Goal: Task Accomplishment & Management: Complete application form

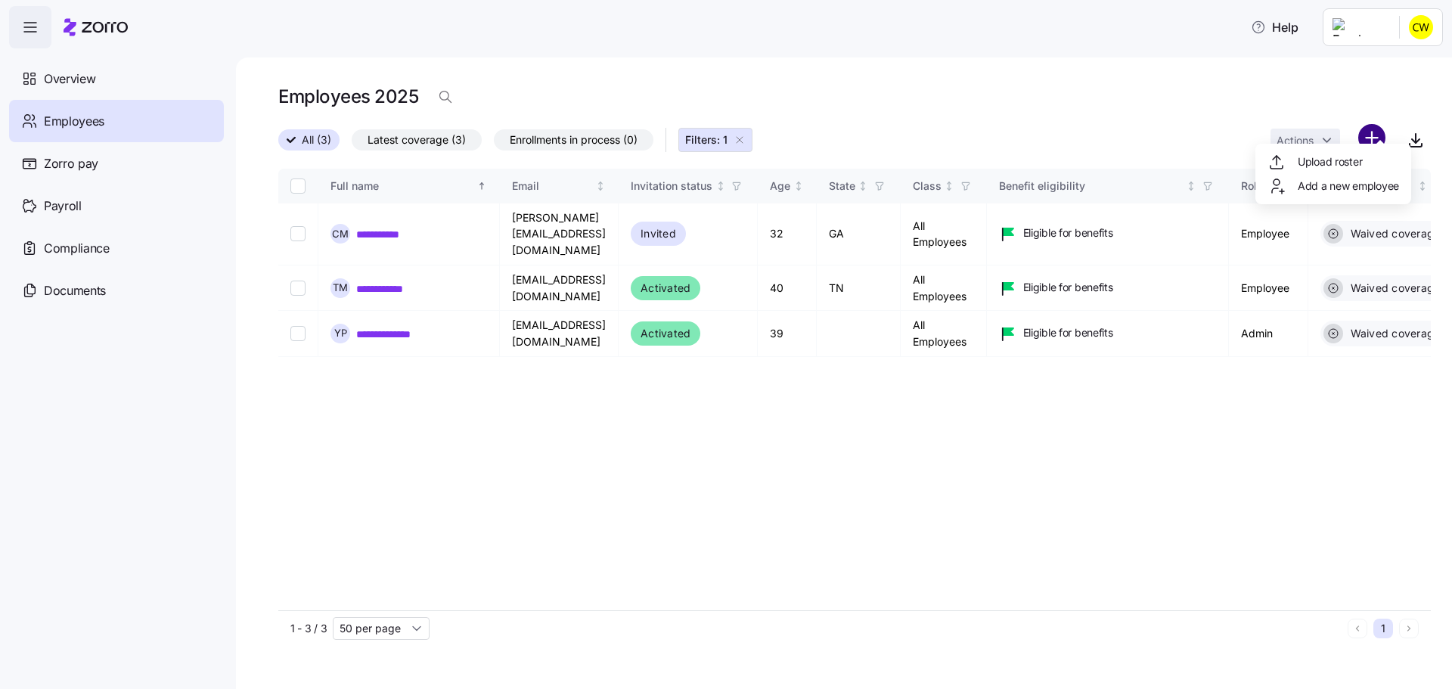
click at [1377, 123] on html "**********" at bounding box center [726, 340] width 1452 height 680
click at [1333, 178] on span "Add a new employee" at bounding box center [1347, 185] width 101 height 15
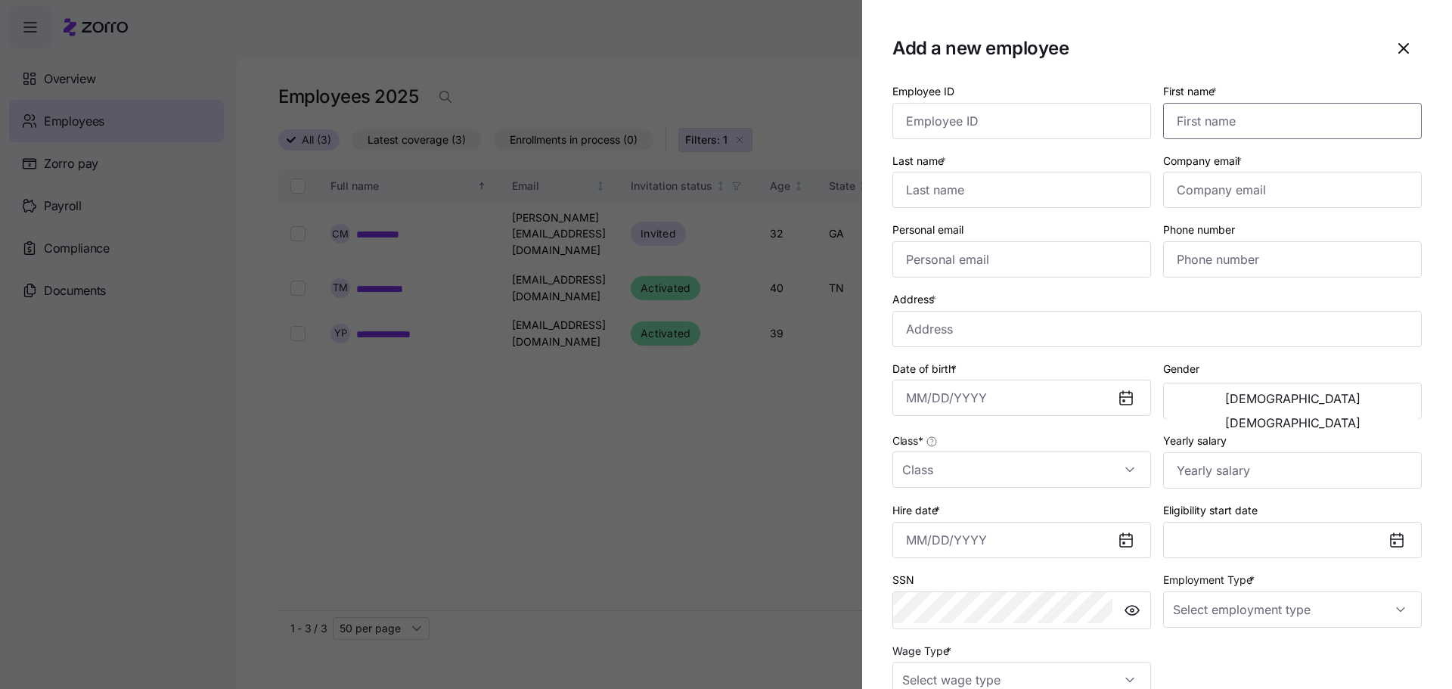
click at [1232, 104] on input "First name *" at bounding box center [1292, 121] width 259 height 36
click at [1305, 110] on input "[PERSON_NAME]" at bounding box center [1292, 121] width 259 height 36
type input "[PERSON_NAME]"
type input "[EMAIL_ADDRESS][DOMAIN_NAME]"
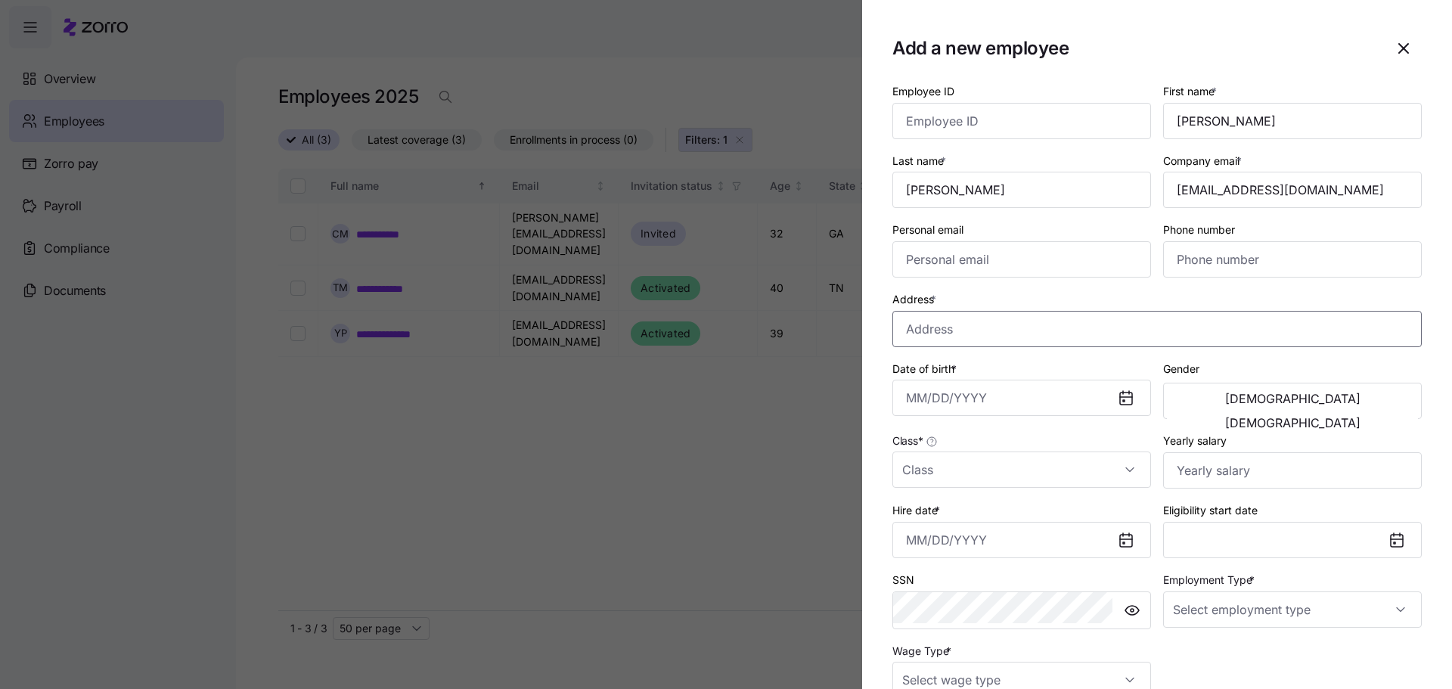
click at [1098, 311] on input "Address *" at bounding box center [1156, 329] width 529 height 36
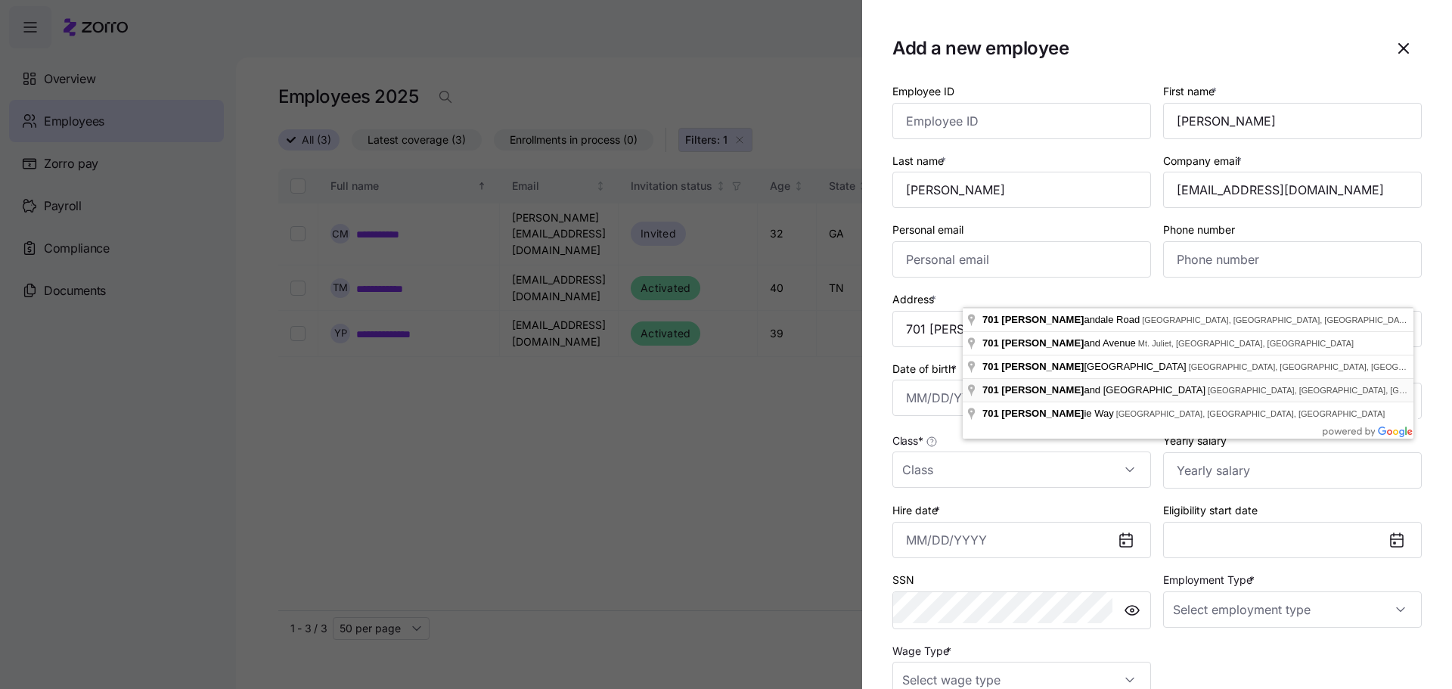
type input "[STREET_ADDRESS]"
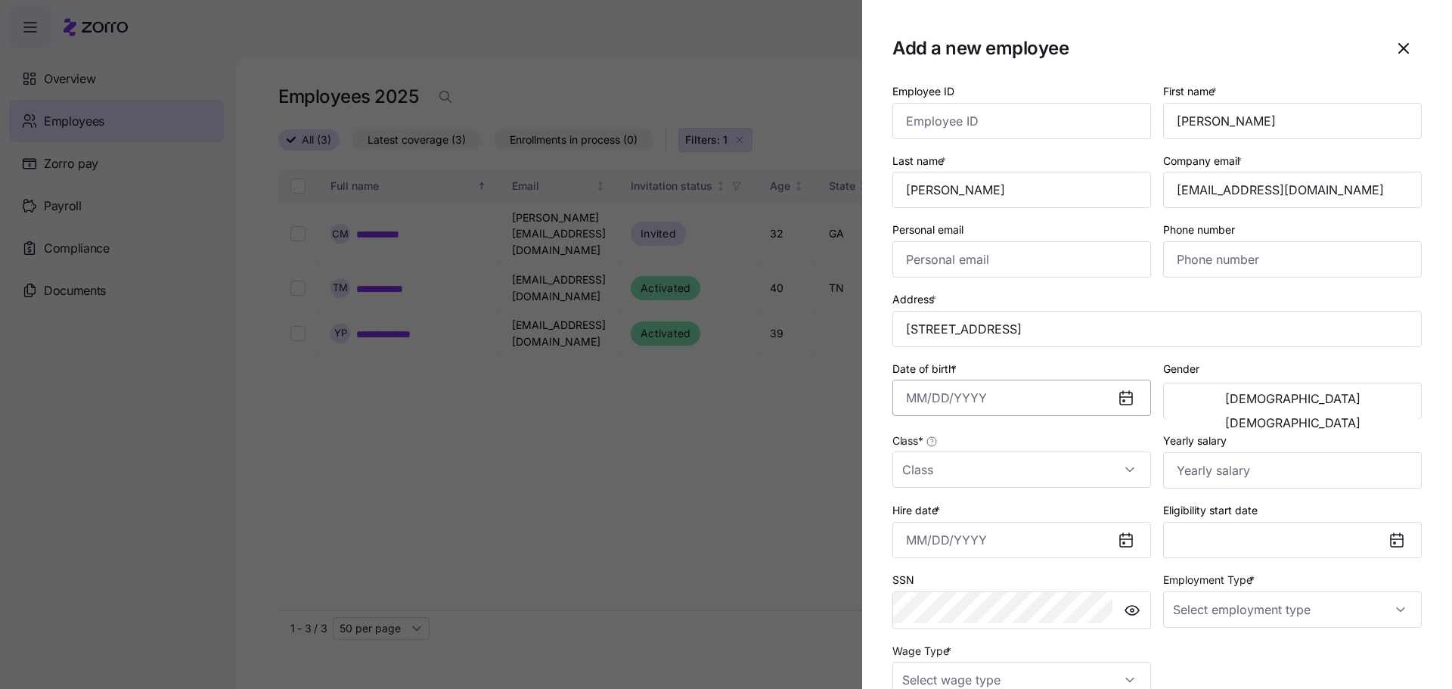
click at [1058, 380] on input "Date of birth *" at bounding box center [1021, 398] width 259 height 36
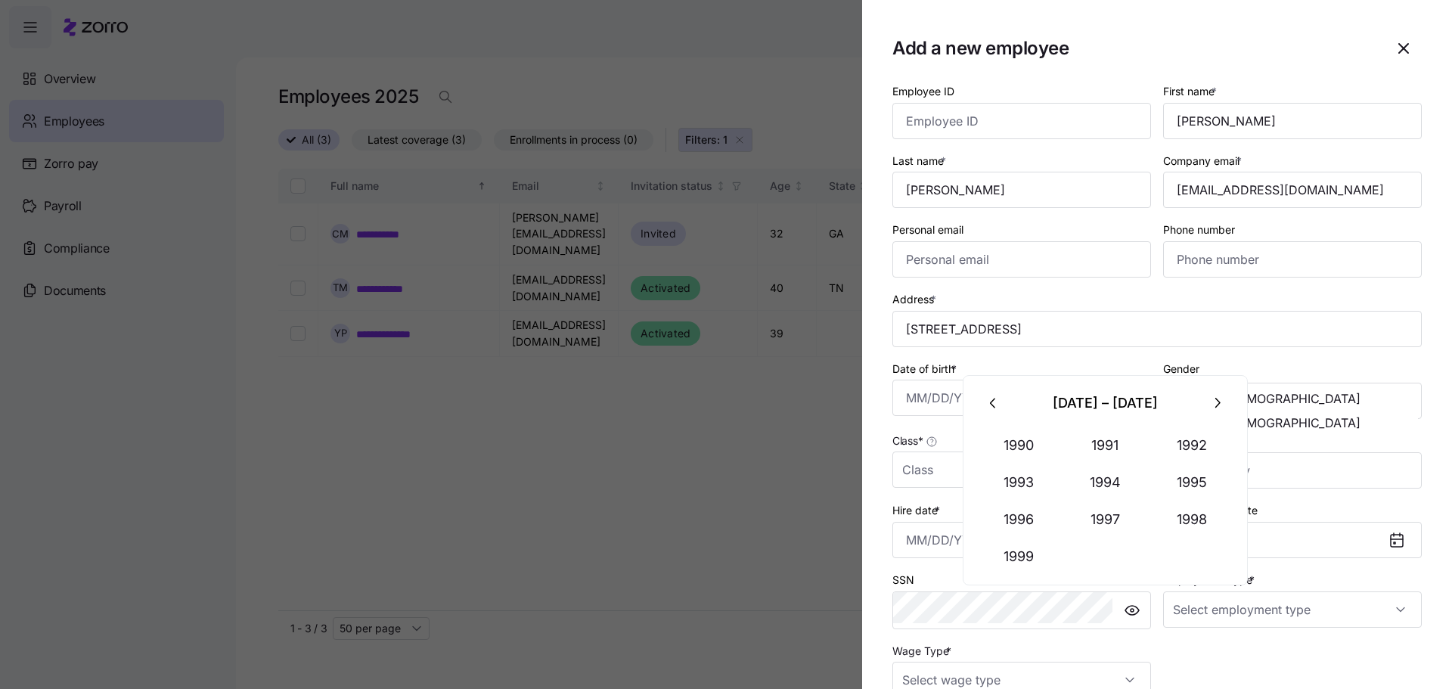
click at [985, 401] on icon "button" at bounding box center [993, 403] width 17 height 17
click at [1114, 437] on button "1981" at bounding box center [1105, 445] width 86 height 36
click at [1177, 429] on button "Mar" at bounding box center [1191, 445] width 86 height 36
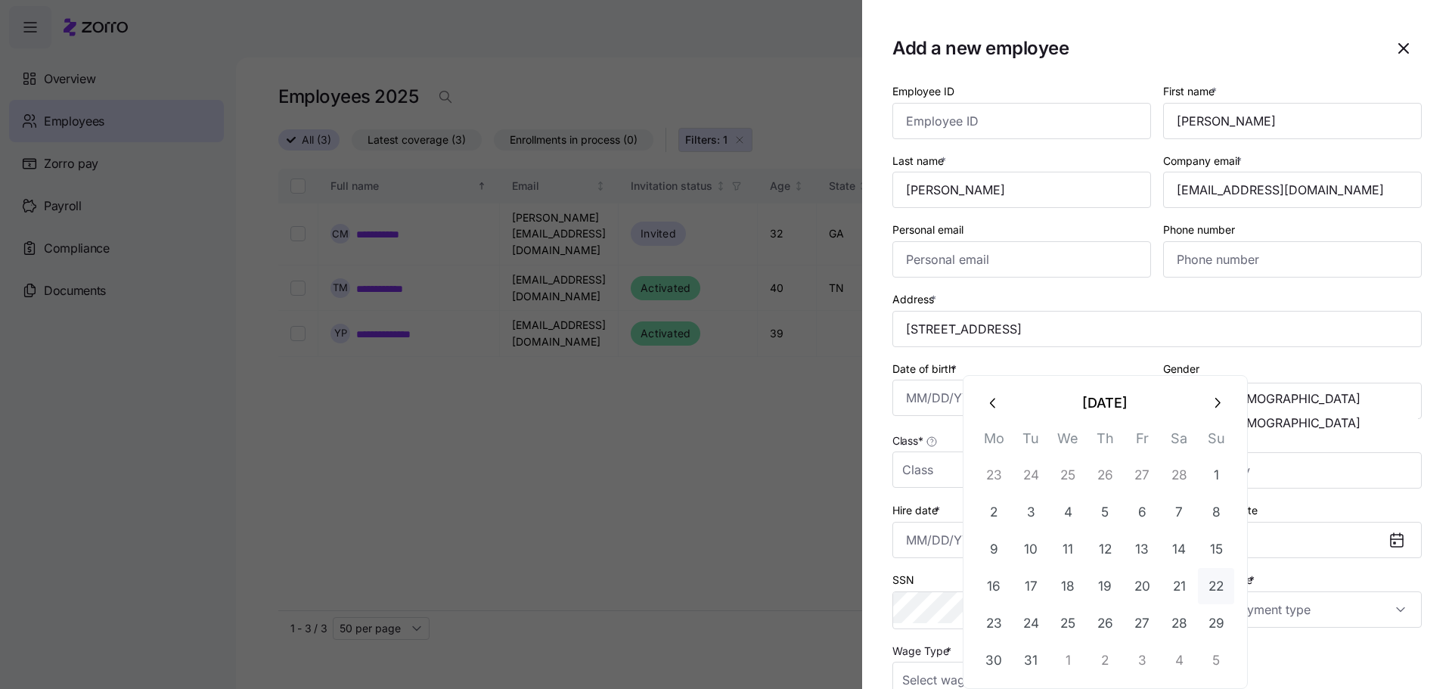
click at [1198, 568] on button "22" at bounding box center [1216, 586] width 36 height 36
type input "[DATE]"
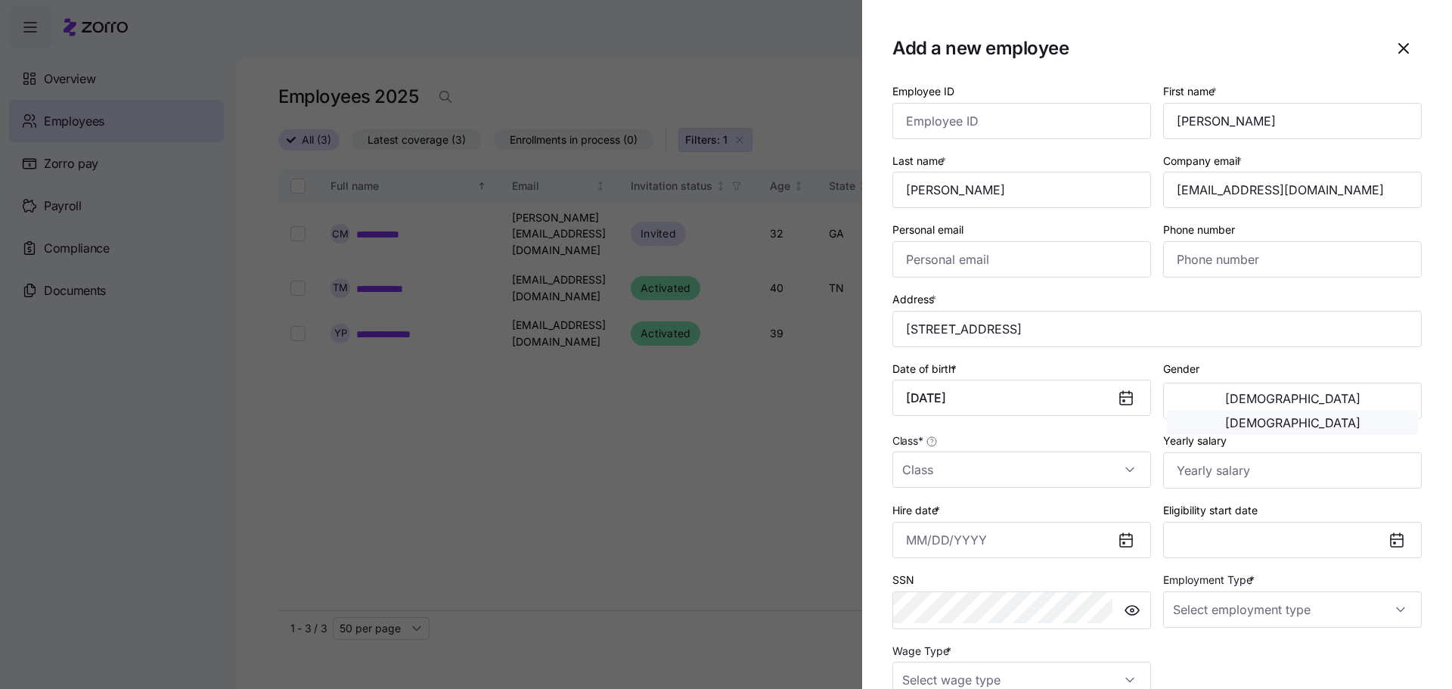
click at [1360, 417] on span "[DEMOGRAPHIC_DATA]" at bounding box center [1292, 423] width 135 height 12
click at [1088, 451] on input "Class *" at bounding box center [1021, 469] width 259 height 36
click at [1066, 459] on div "All Employees" at bounding box center [1072, 460] width 209 height 32
type input "All Employees"
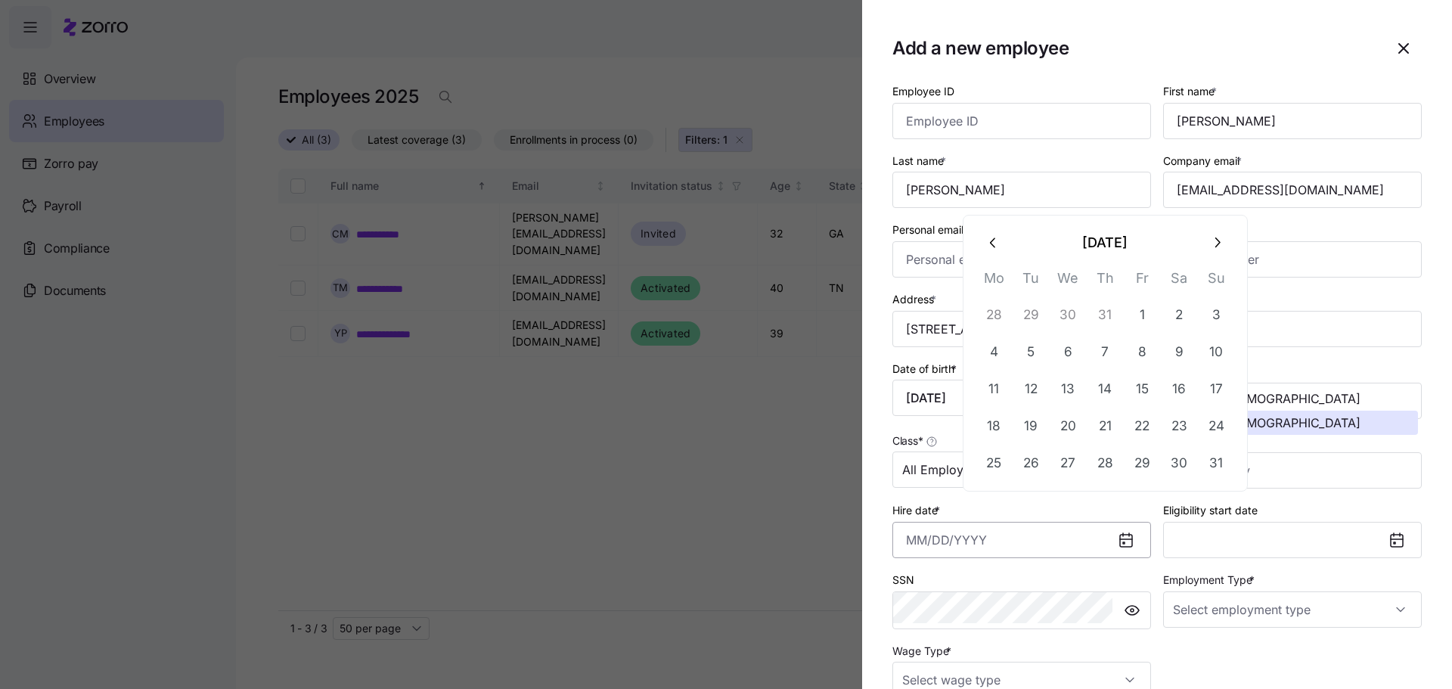
click at [1085, 522] on input "Hire date *" at bounding box center [1021, 540] width 259 height 36
click at [986, 370] on button "11" at bounding box center [993, 388] width 36 height 36
type input "[DATE]"
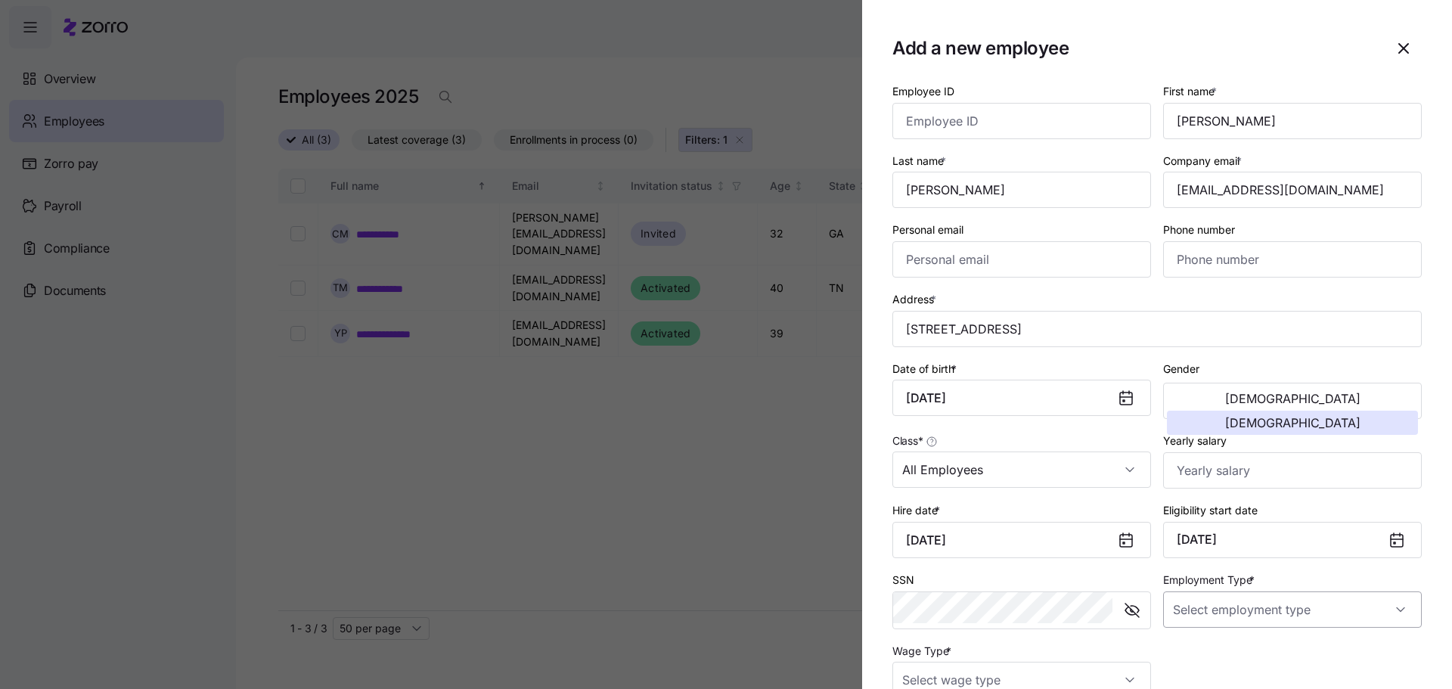
click at [1275, 591] on input "Employment Type *" at bounding box center [1292, 609] width 259 height 36
click at [1268, 579] on div "Full Time" at bounding box center [1303, 585] width 209 height 32
type input "Full Time"
click at [1046, 662] on input "Wage Type *" at bounding box center [1021, 680] width 259 height 36
click at [1028, 557] on div "Hourly" at bounding box center [1072, 569] width 209 height 32
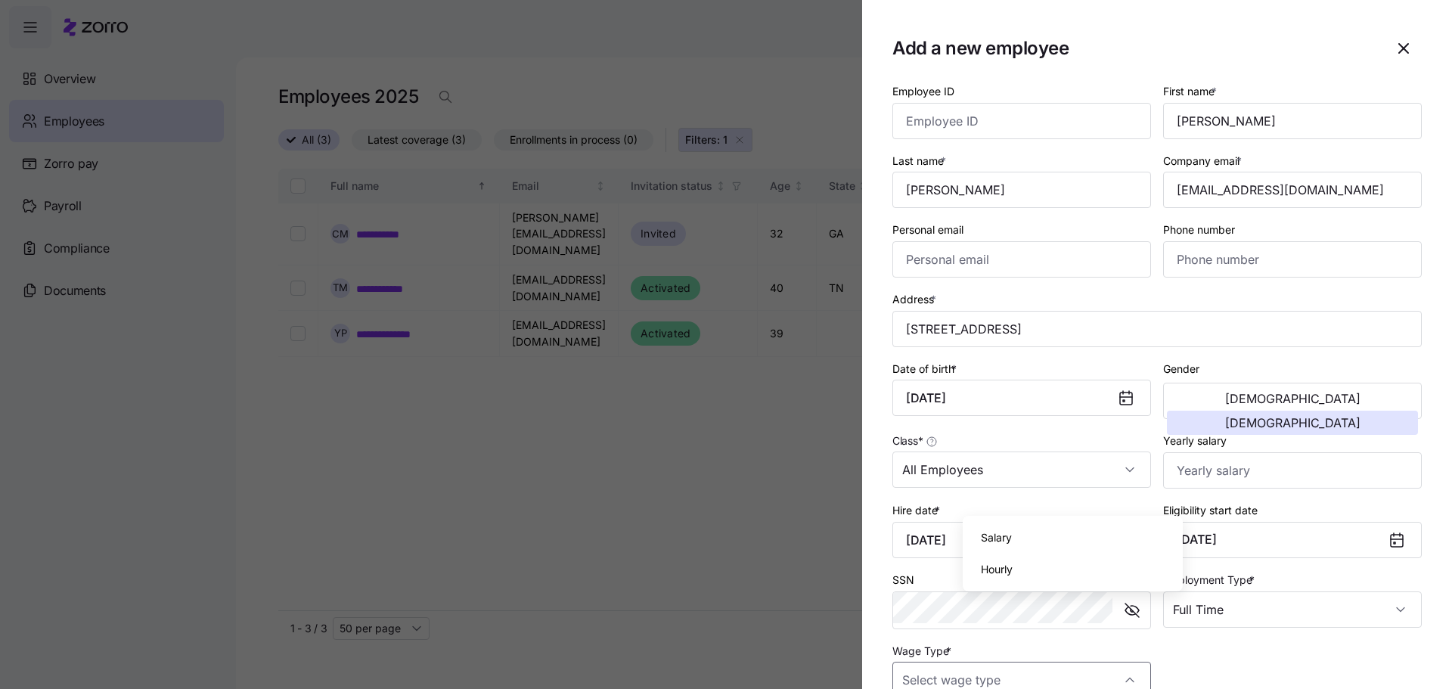
type input "Hourly"
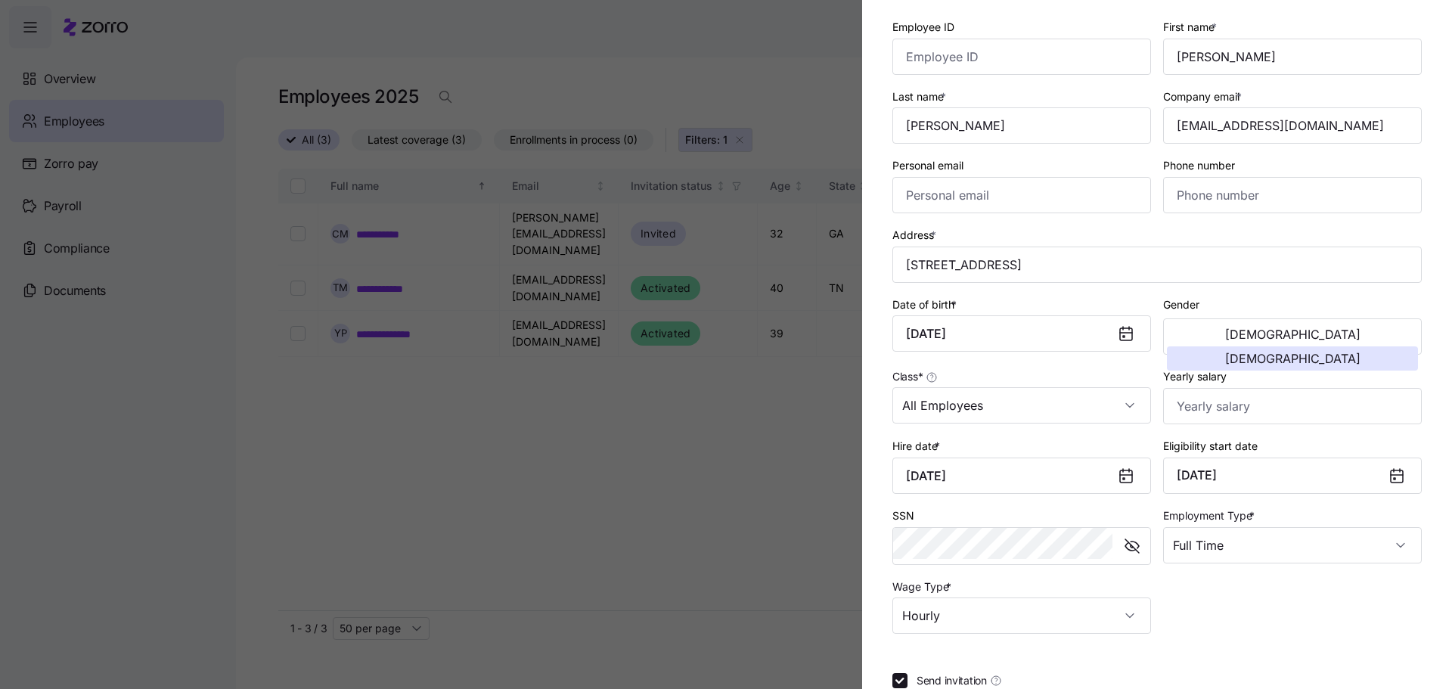
scroll to position [66, 0]
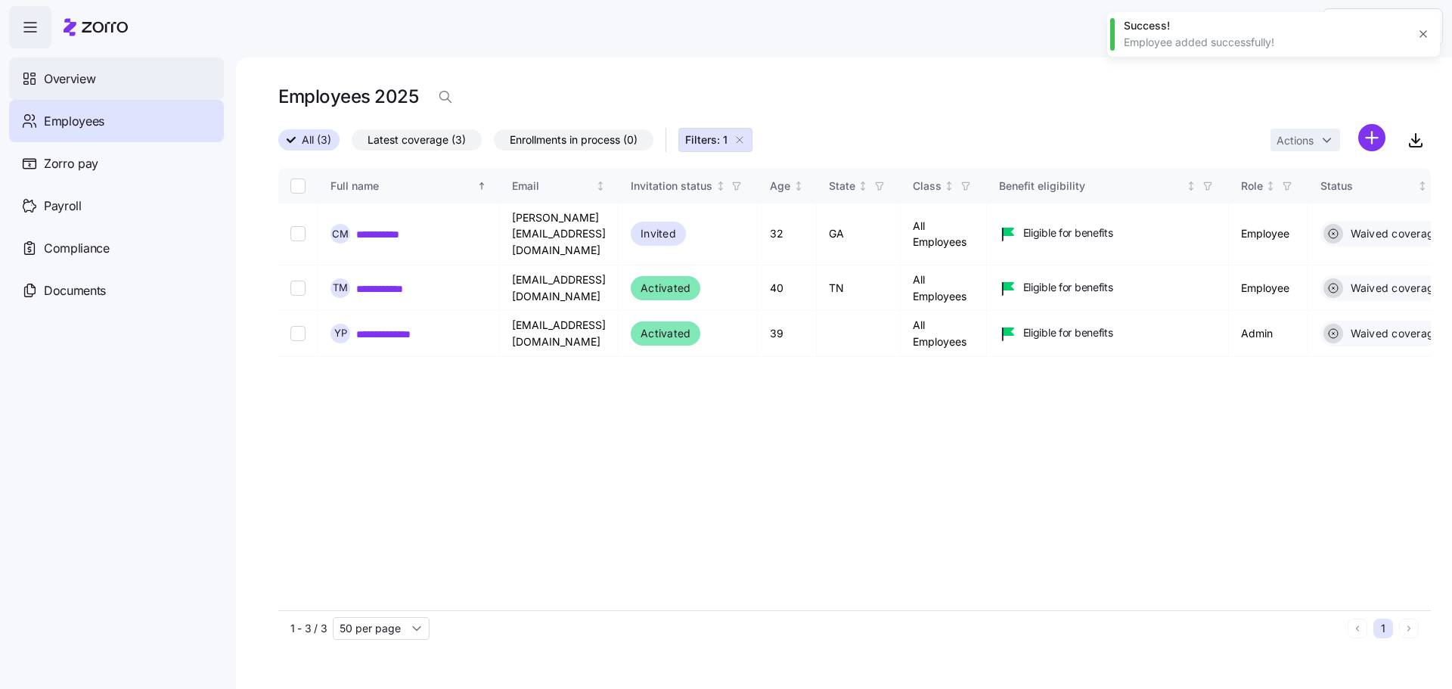
click at [122, 82] on div "Overview" at bounding box center [116, 78] width 215 height 42
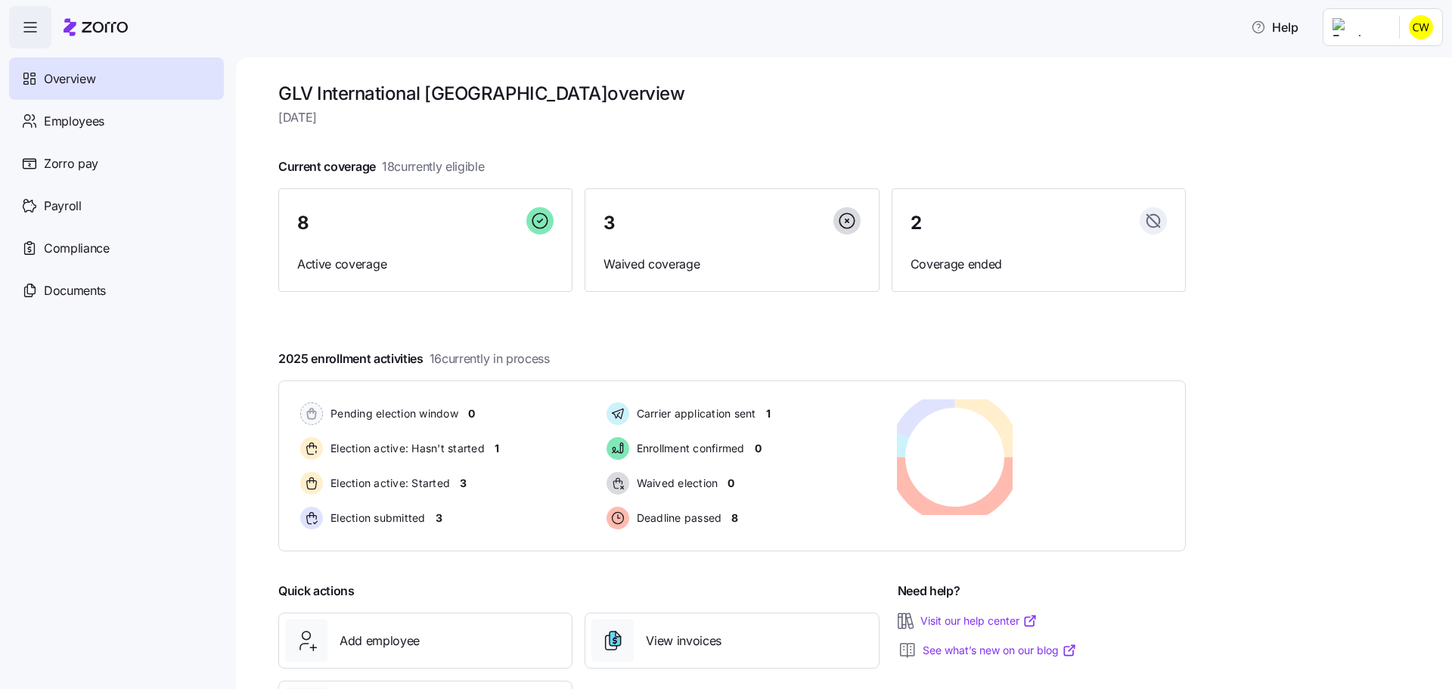
scroll to position [2, 0]
click at [399, 209] on div "8" at bounding box center [425, 222] width 256 height 33
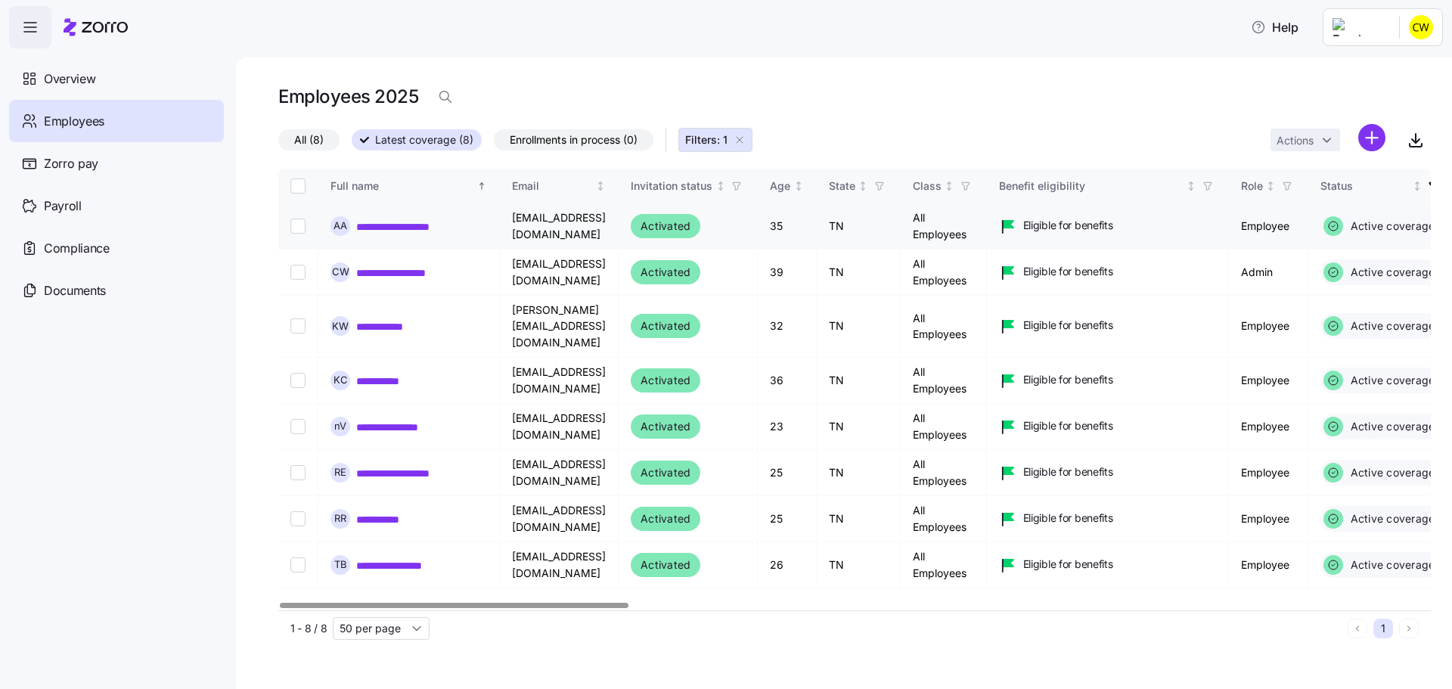
click at [290, 218] on input "Select record 1" at bounding box center [297, 225] width 15 height 15
checkbox input "true"
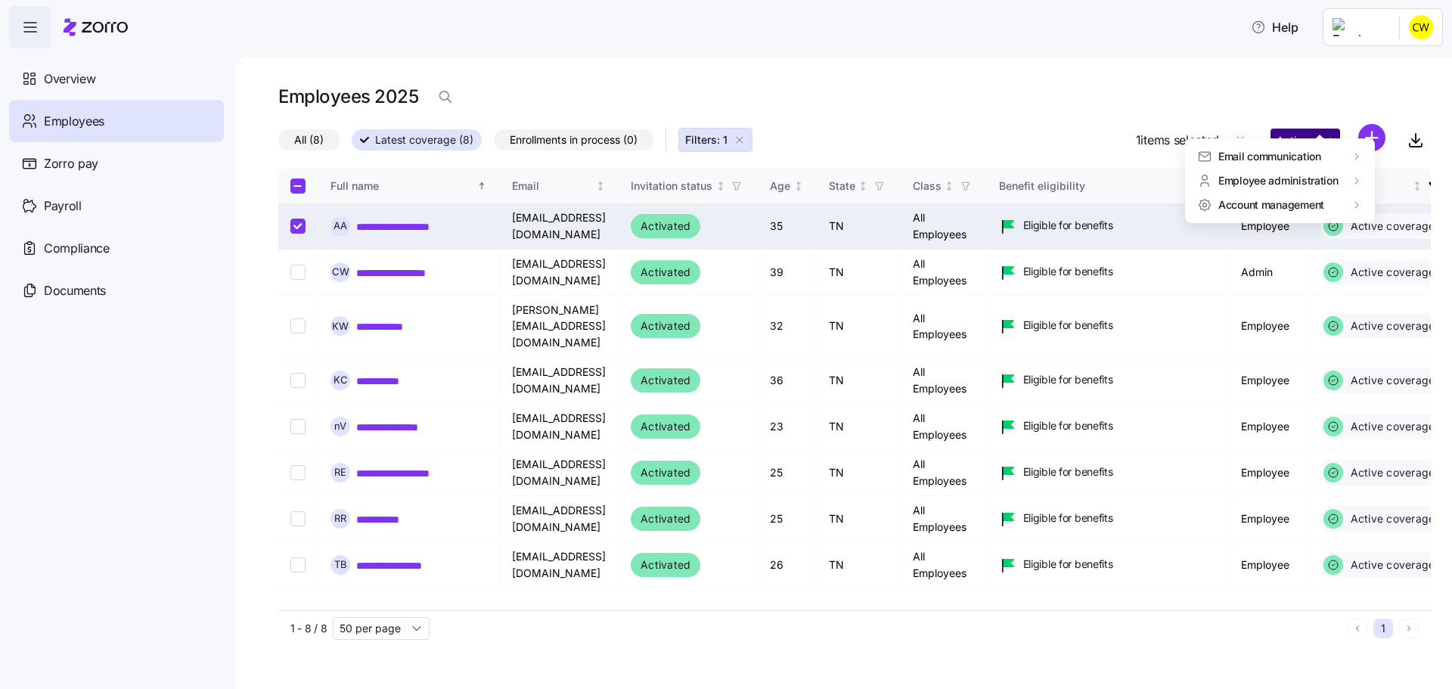
click at [1339, 123] on html "**********" at bounding box center [726, 340] width 1452 height 680
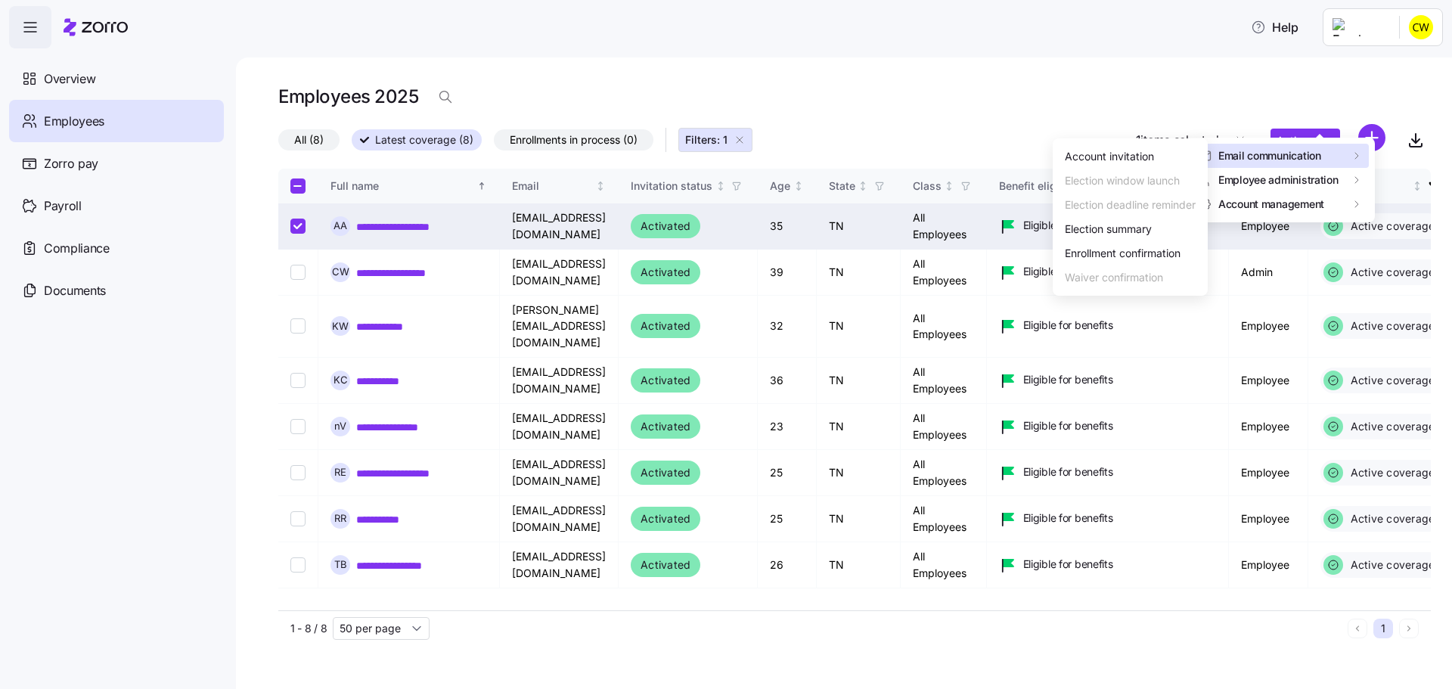
click at [1164, 97] on html "**********" at bounding box center [726, 340] width 1452 height 680
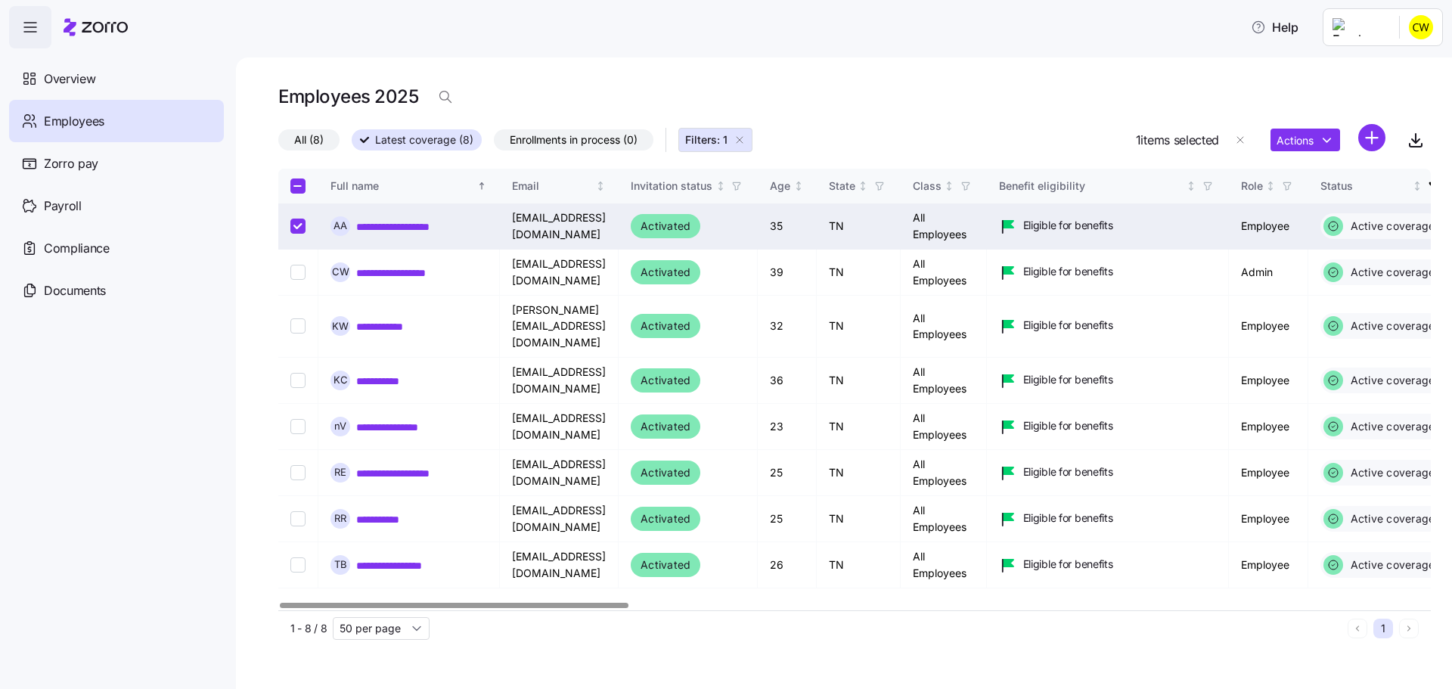
click at [373, 219] on link "**********" at bounding box center [409, 226] width 106 height 14
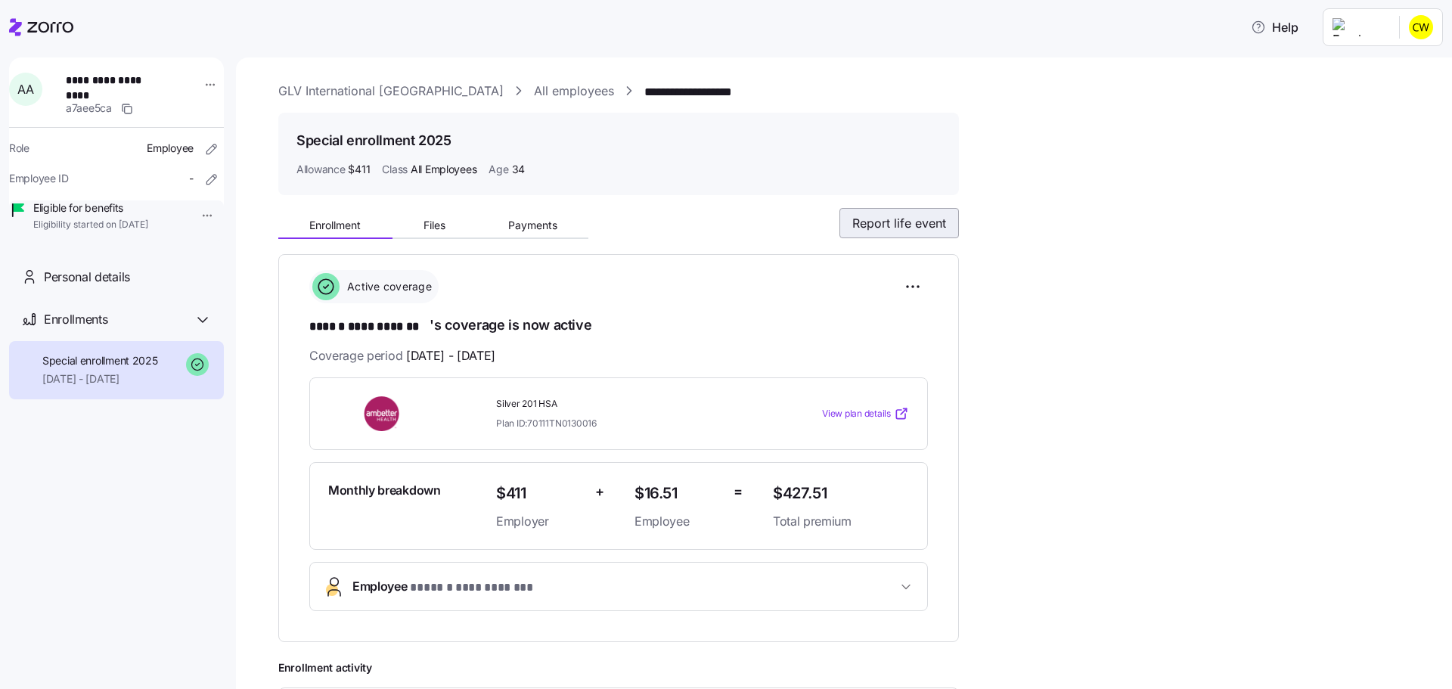
click at [852, 214] on span "Report life event" at bounding box center [899, 223] width 94 height 18
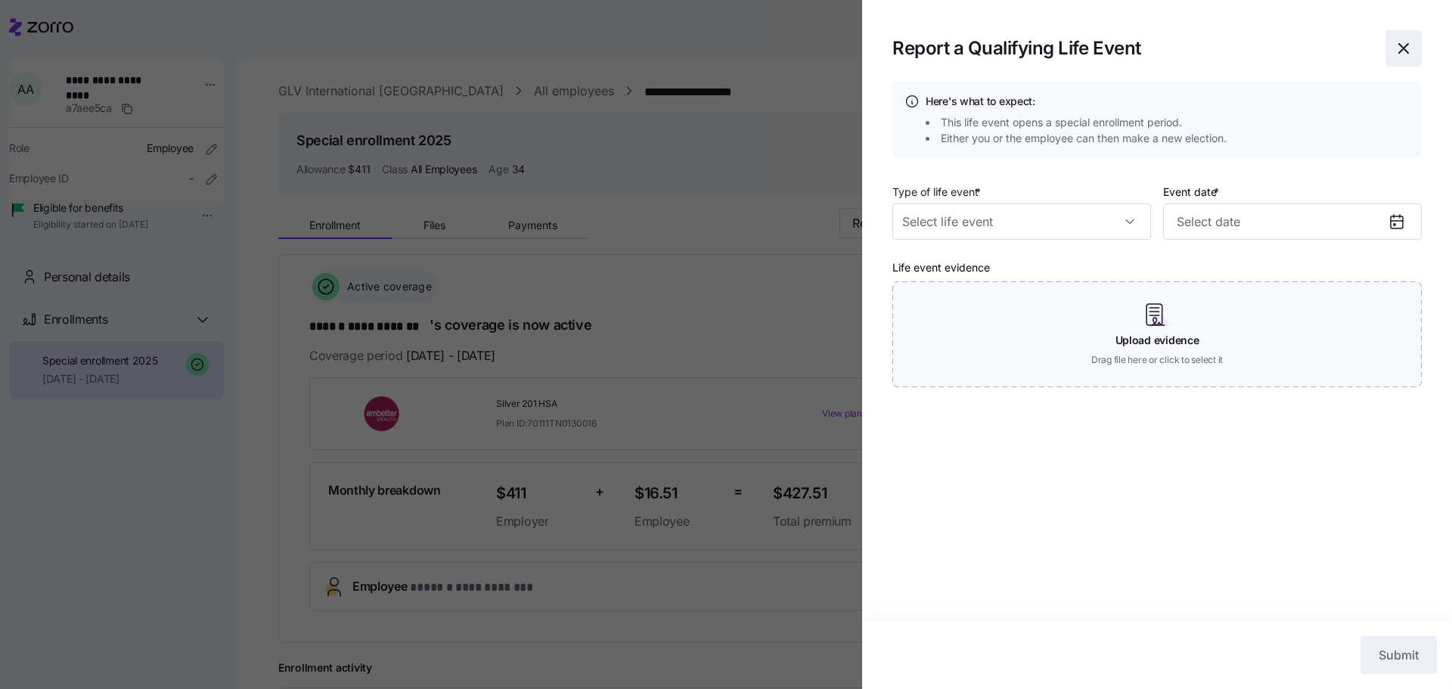
click at [1412, 50] on icon "button" at bounding box center [1403, 48] width 18 height 18
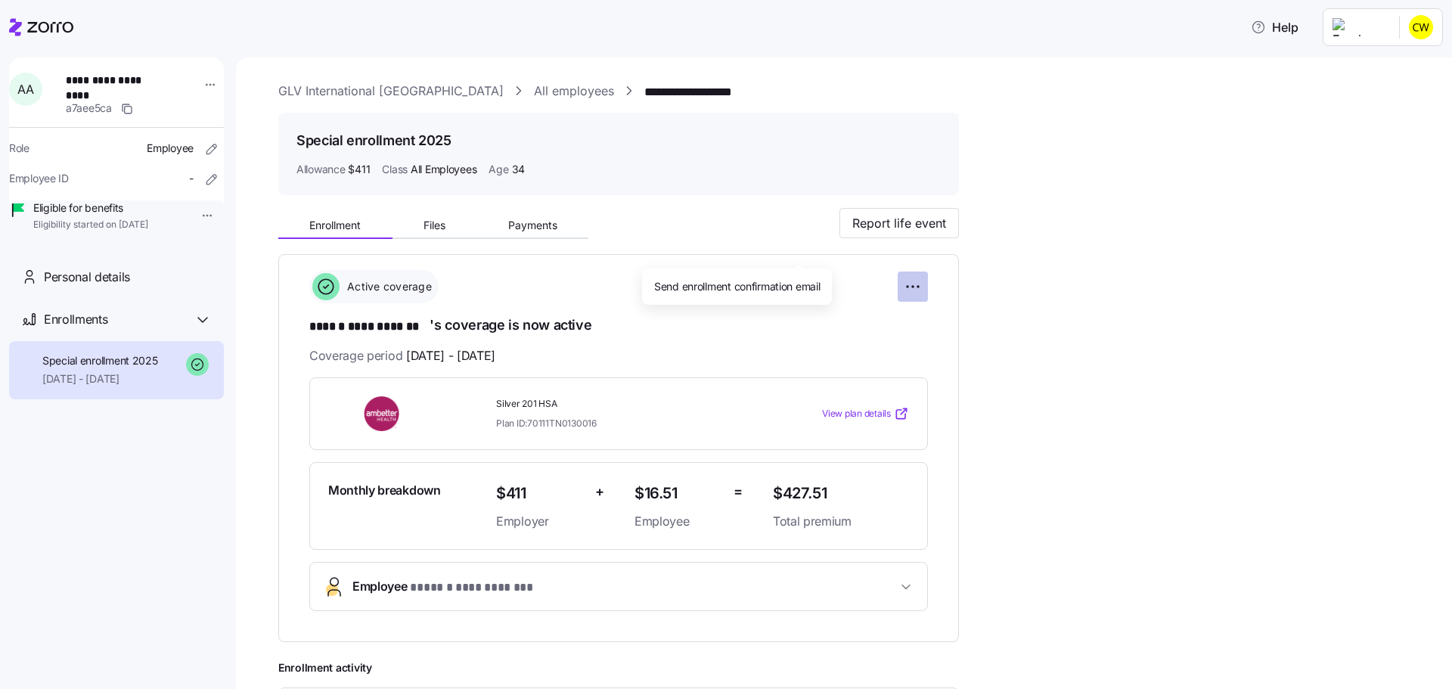
click at [800, 250] on html "**********" at bounding box center [726, 340] width 1452 height 680
click at [741, 247] on html "**********" at bounding box center [726, 340] width 1452 height 680
click at [168, 195] on html "**********" at bounding box center [726, 340] width 1452 height 680
click at [218, 228] on div "Terminate employee" at bounding box center [222, 224] width 101 height 17
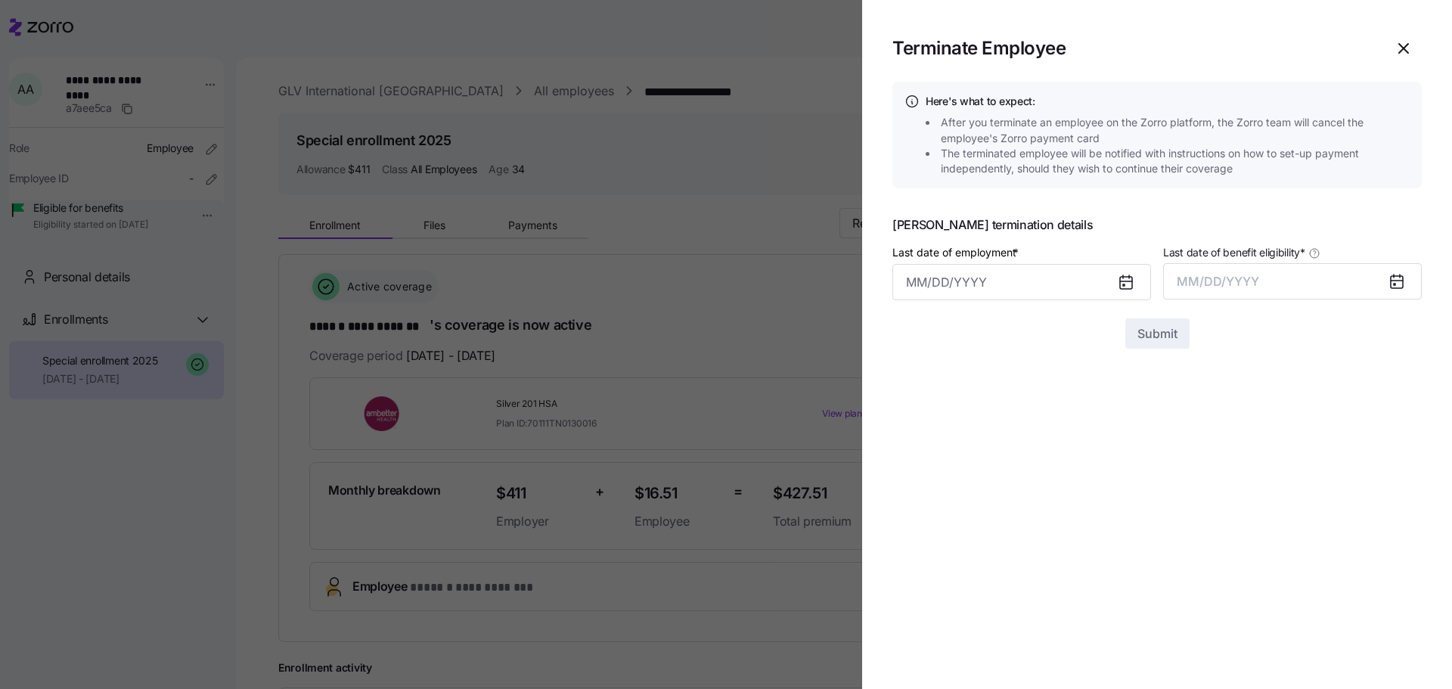
click at [1132, 277] on icon at bounding box center [1126, 283] width 12 height 12
click at [1016, 264] on input "Last date of employment *" at bounding box center [1021, 282] width 259 height 36
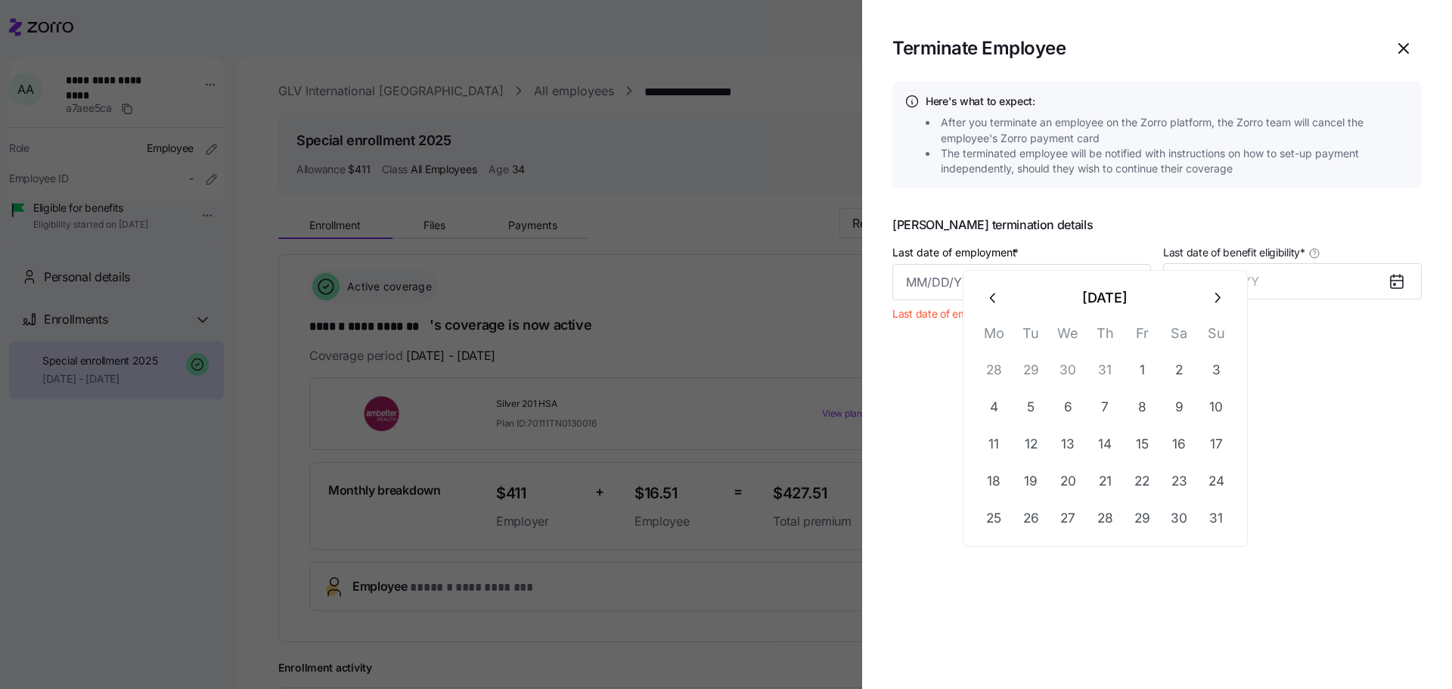
click at [985, 291] on icon "button" at bounding box center [993, 298] width 17 height 17
click at [1123, 463] on button "25" at bounding box center [1141, 481] width 36 height 36
type input "[DATE]"
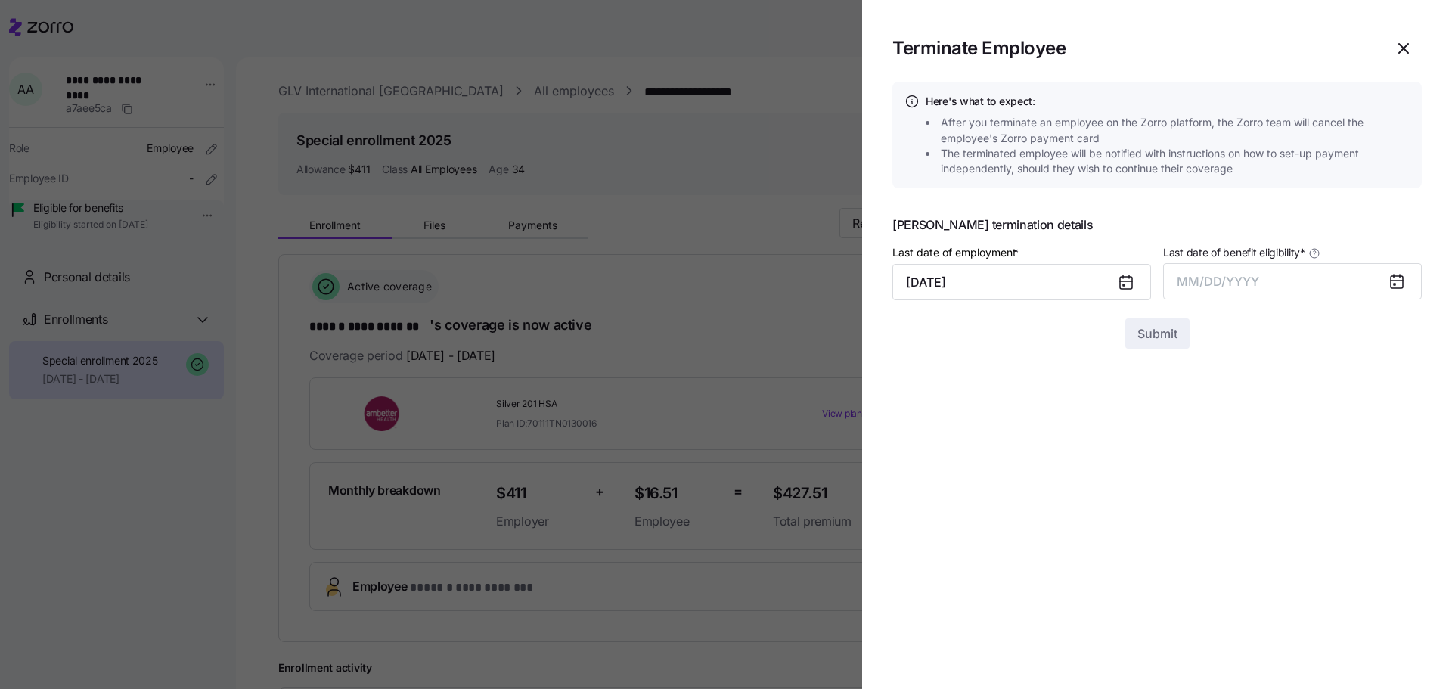
click at [1402, 276] on icon at bounding box center [1396, 282] width 12 height 12
click at [1300, 263] on button "MM/DD/YYYY" at bounding box center [1292, 281] width 259 height 36
click at [1328, 398] on button "Aug" at bounding box center [1340, 413] width 86 height 36
click at [1177, 324] on span "Submit" at bounding box center [1157, 333] width 40 height 18
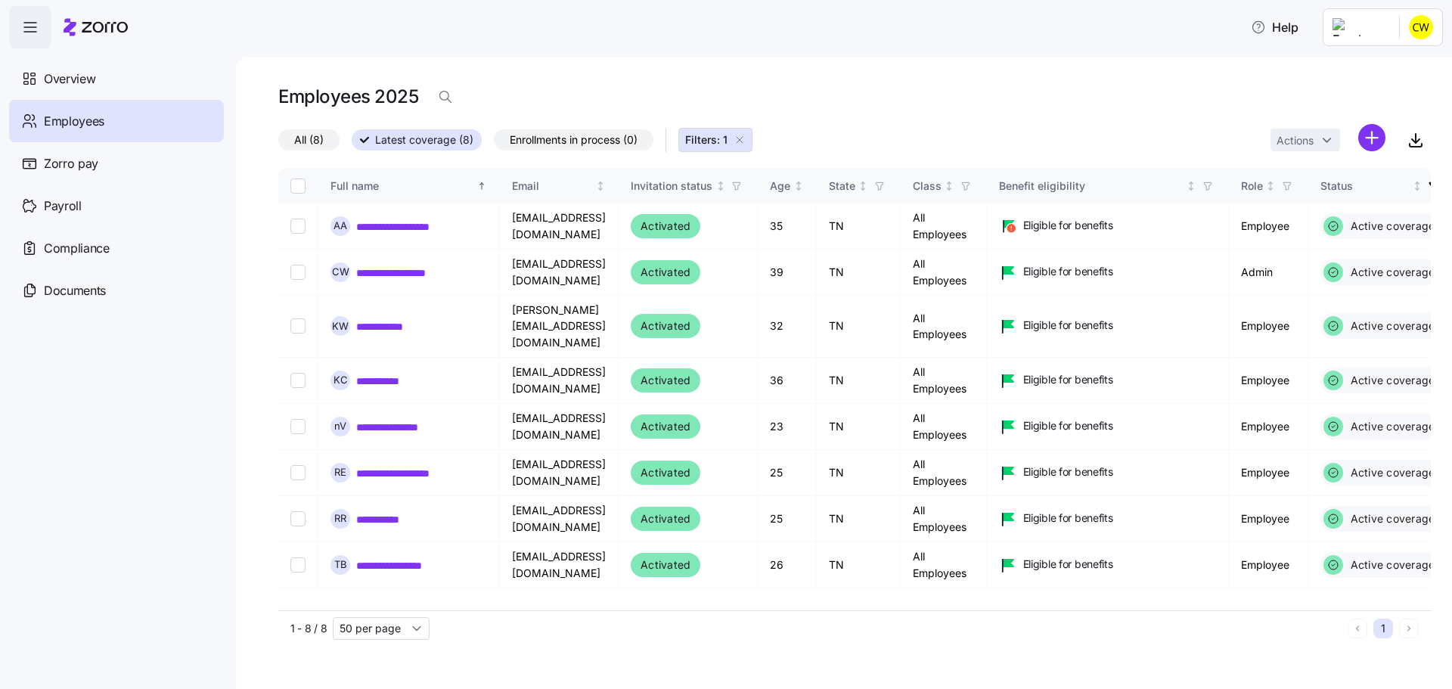
click at [294, 130] on span "All (8)" at bounding box center [308, 140] width 29 height 20
click at [278, 144] on input "All (8)" at bounding box center [278, 144] width 0 height 0
click at [510, 130] on span "Enrollments in process (0)" at bounding box center [574, 140] width 128 height 20
click at [494, 144] on input "Enrollments in process (0)" at bounding box center [494, 144] width 0 height 0
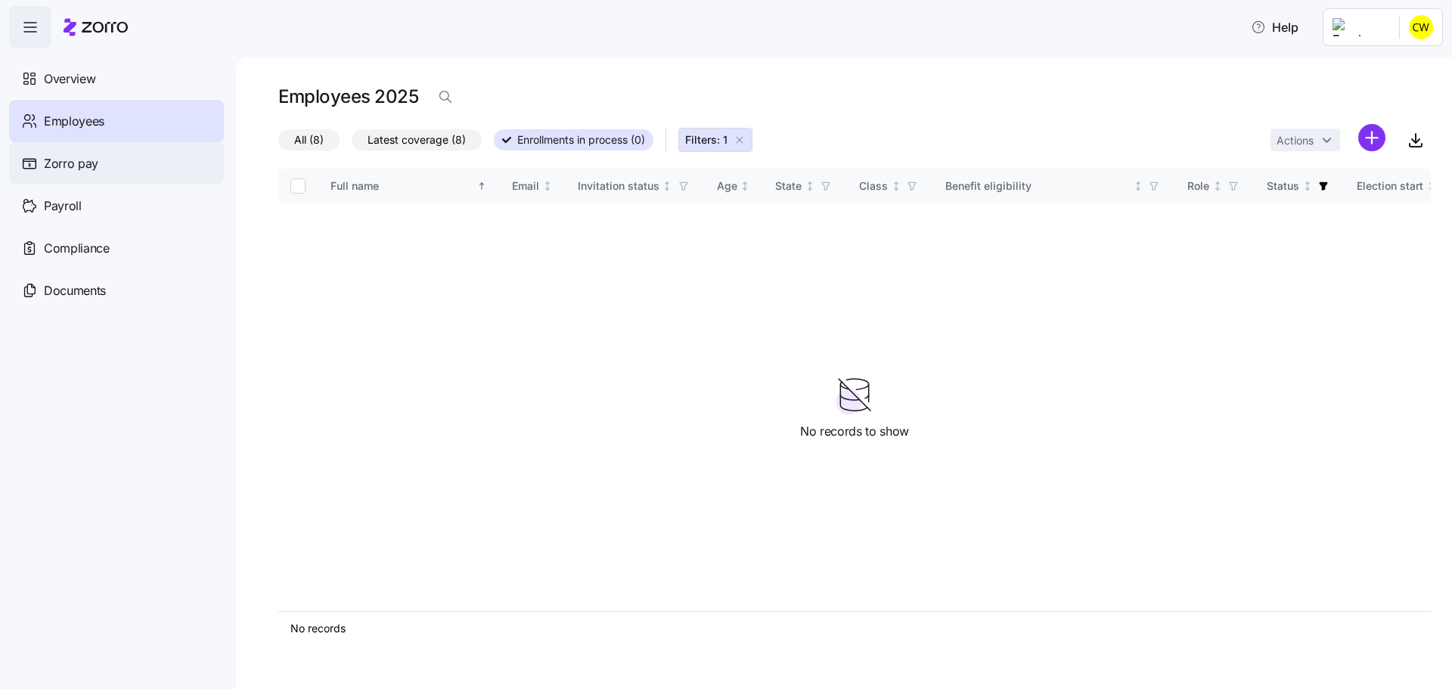
click at [120, 148] on div "Zorro pay" at bounding box center [116, 163] width 215 height 42
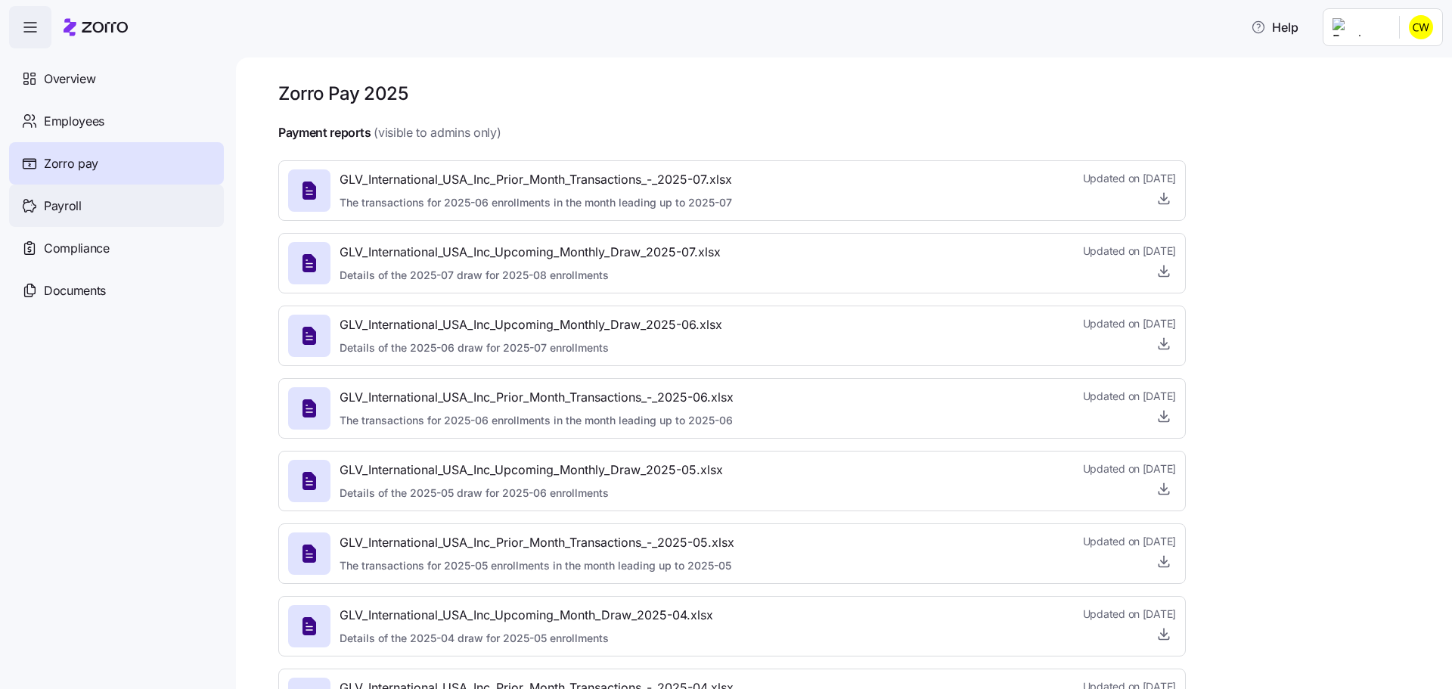
click at [90, 187] on div "Payroll" at bounding box center [116, 205] width 215 height 42
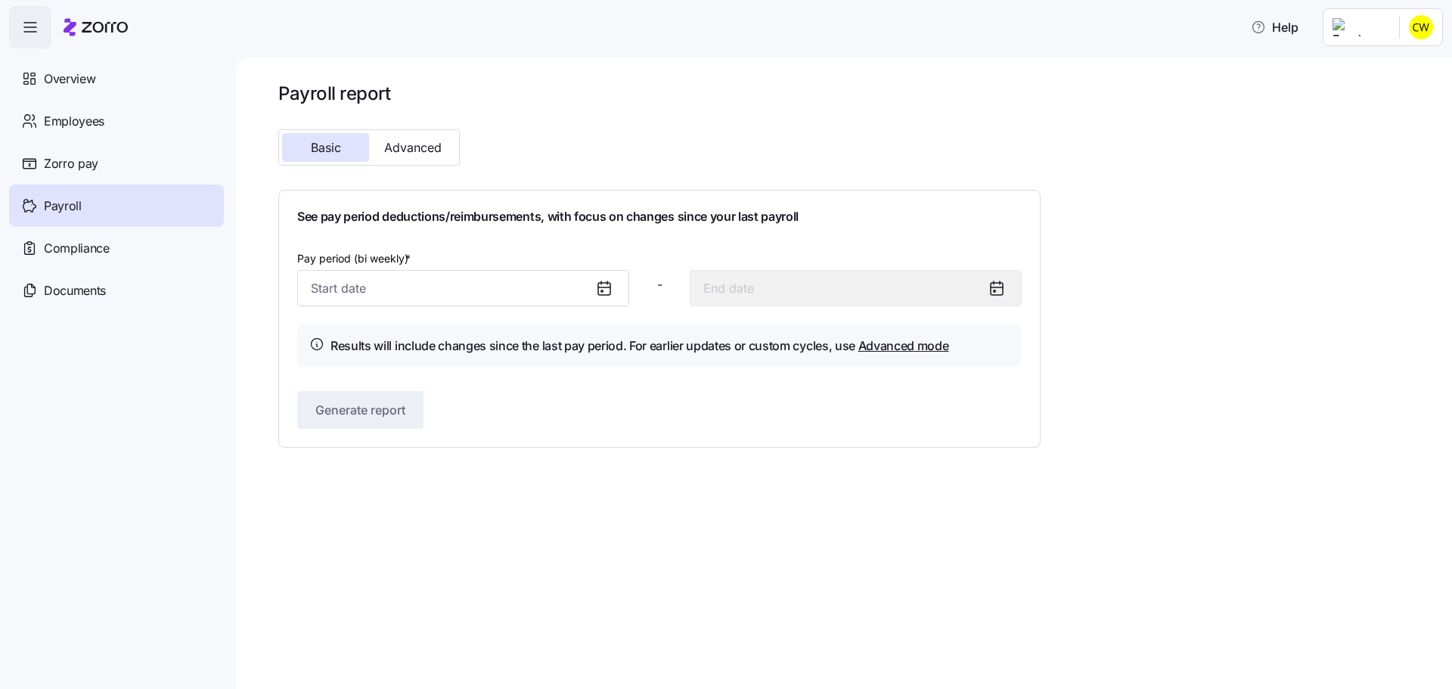
click at [113, 227] on div "Compliance" at bounding box center [116, 248] width 215 height 42
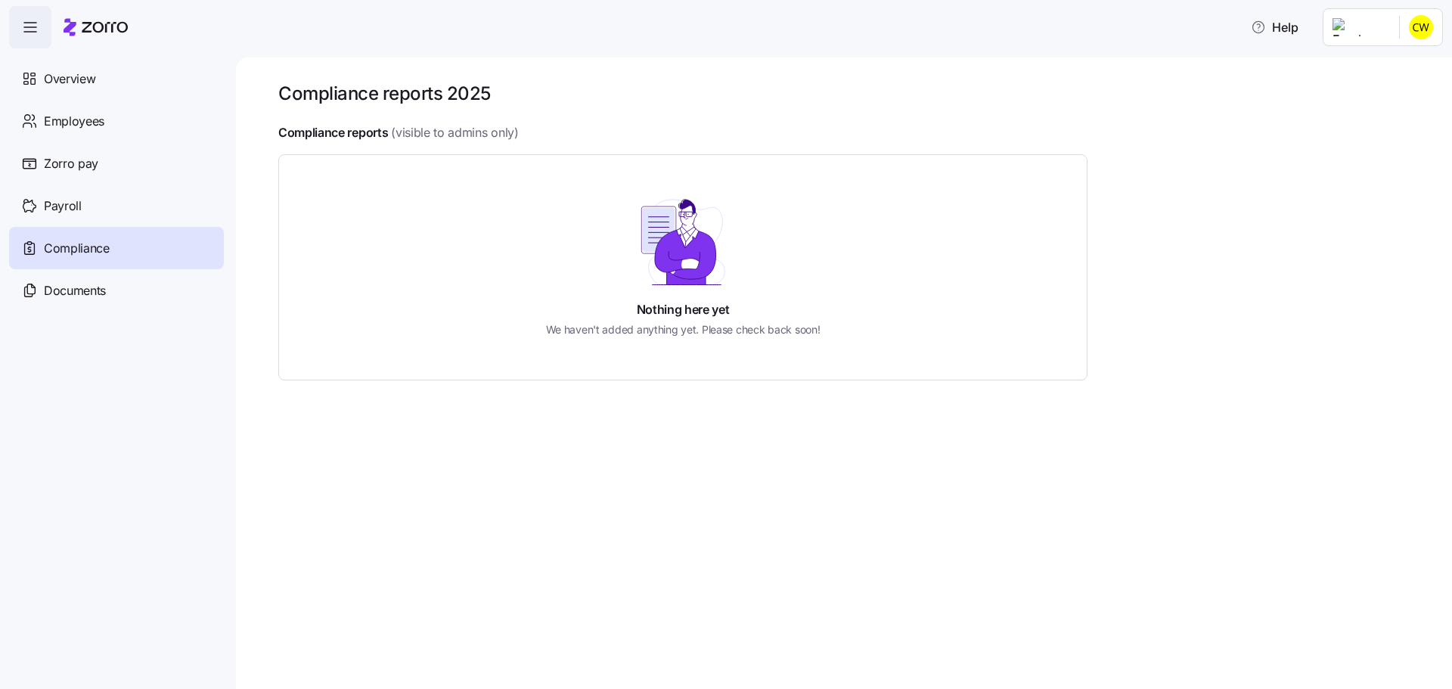
click at [94, 269] on div "Documents" at bounding box center [116, 290] width 215 height 42
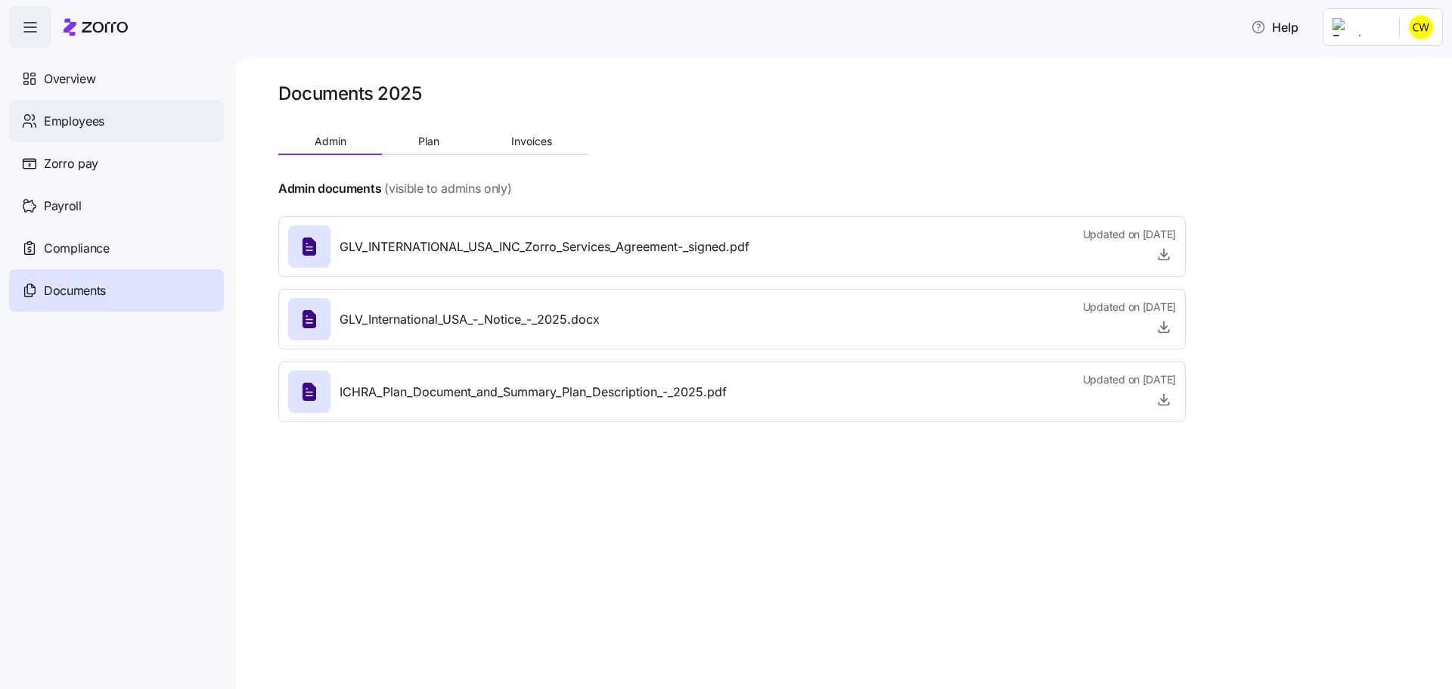
click at [105, 117] on div "Employees" at bounding box center [116, 121] width 215 height 42
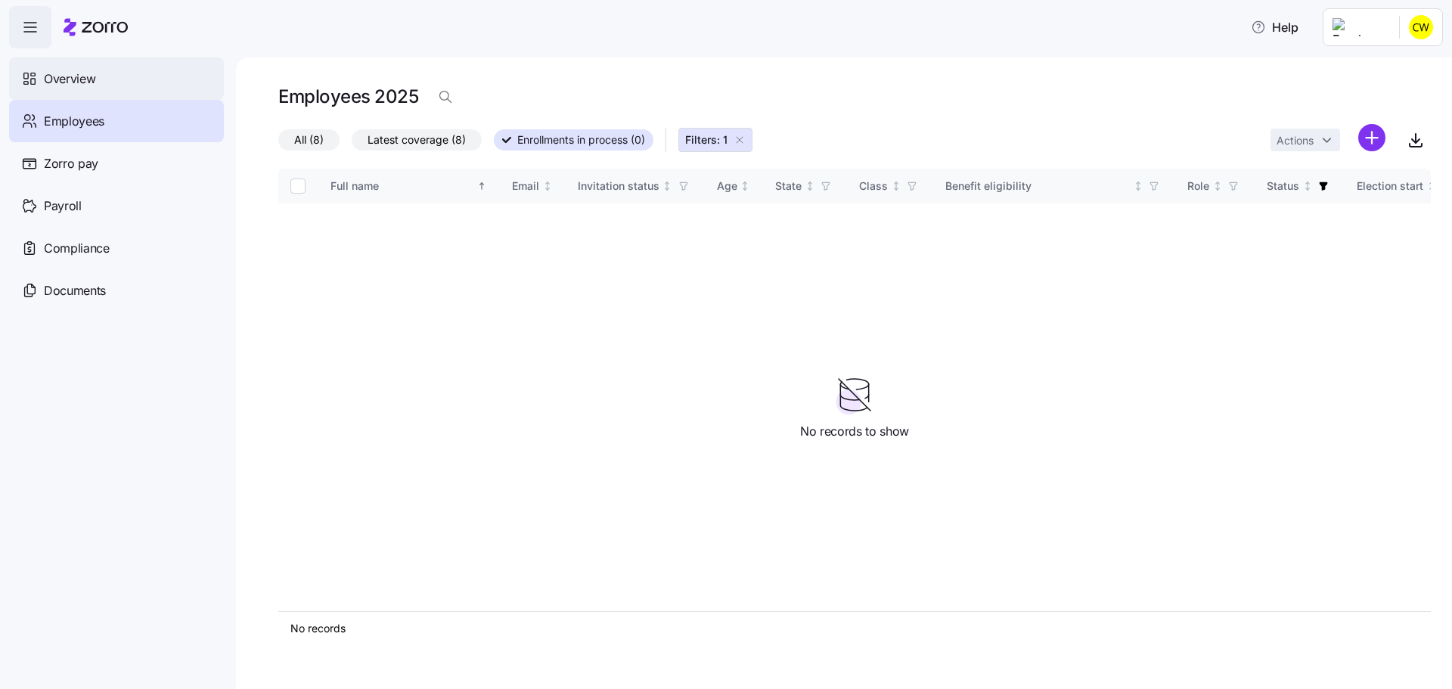
click at [85, 73] on div "Overview" at bounding box center [116, 78] width 215 height 42
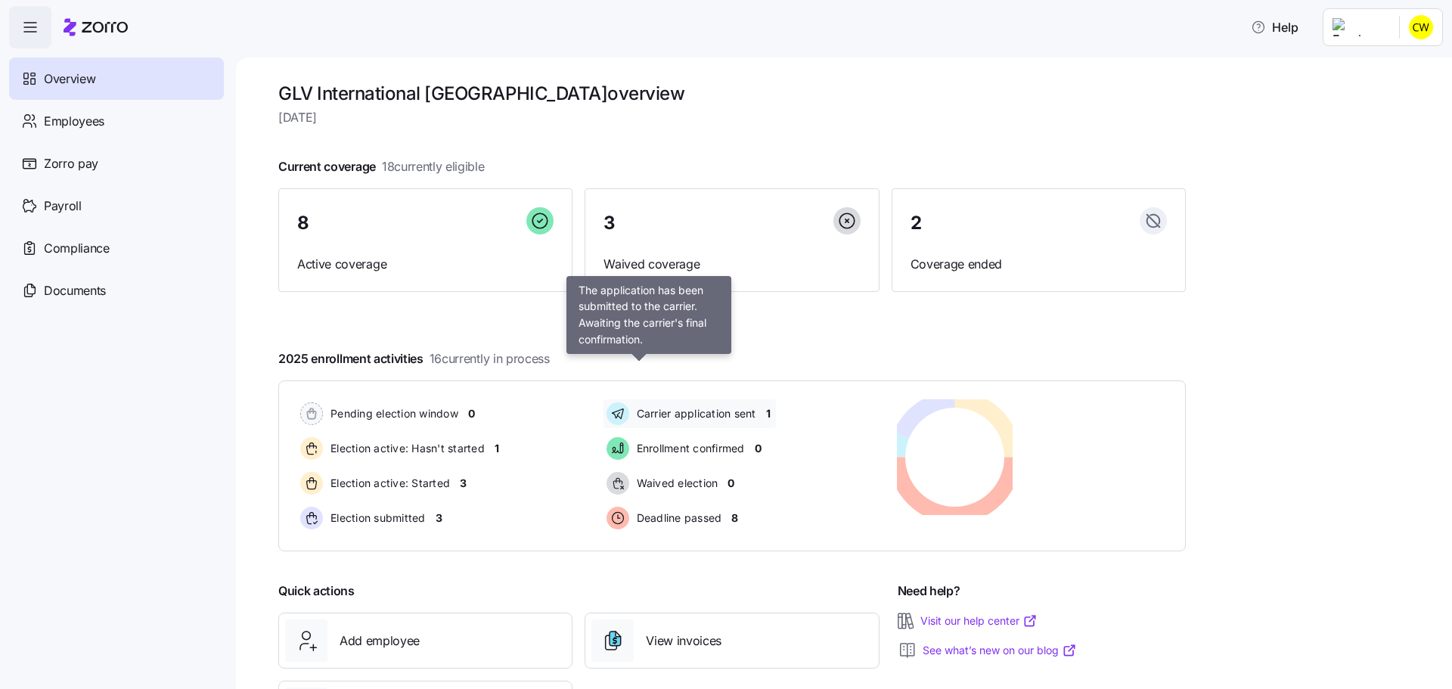
click at [643, 406] on span "Carrier application sent" at bounding box center [694, 413] width 124 height 15
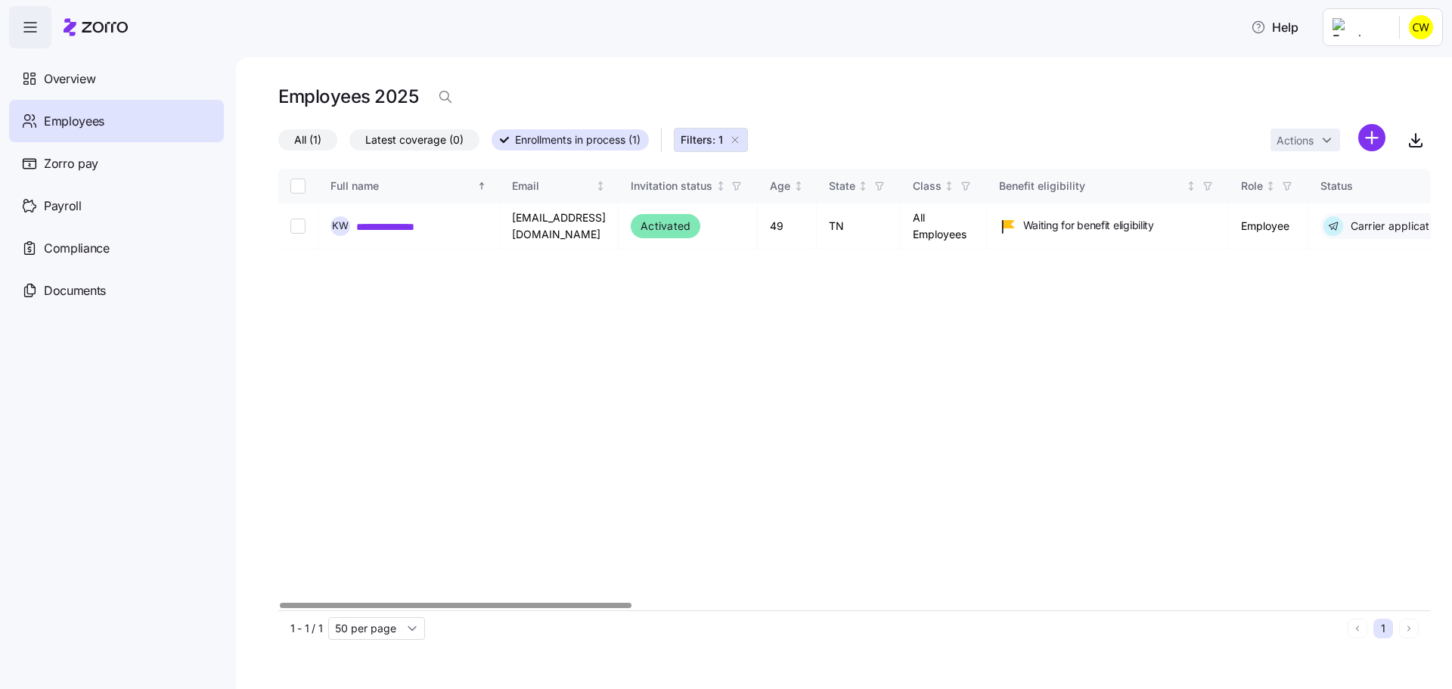
click at [441, 603] on div at bounding box center [456, 605] width 352 height 5
click at [56, 71] on span "Overview" at bounding box center [69, 79] width 51 height 19
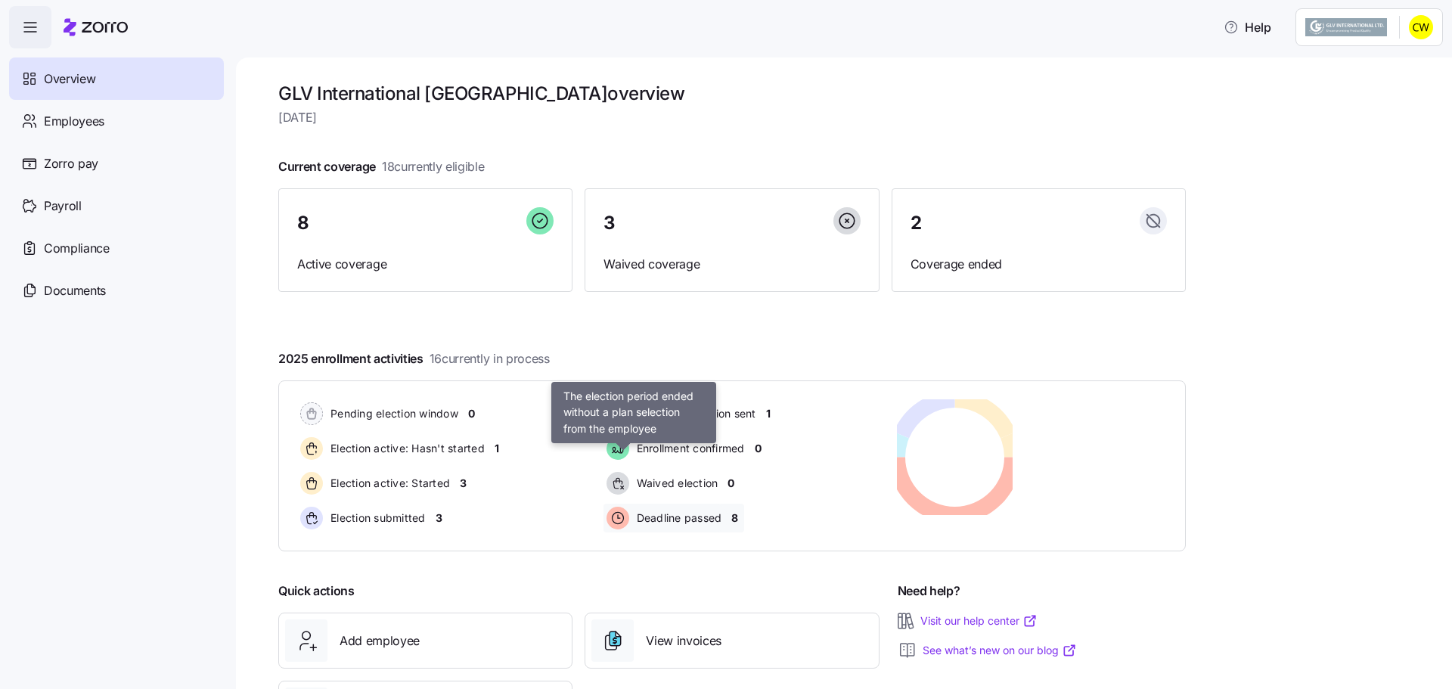
click at [644, 510] on span "Deadline passed" at bounding box center [677, 517] width 90 height 15
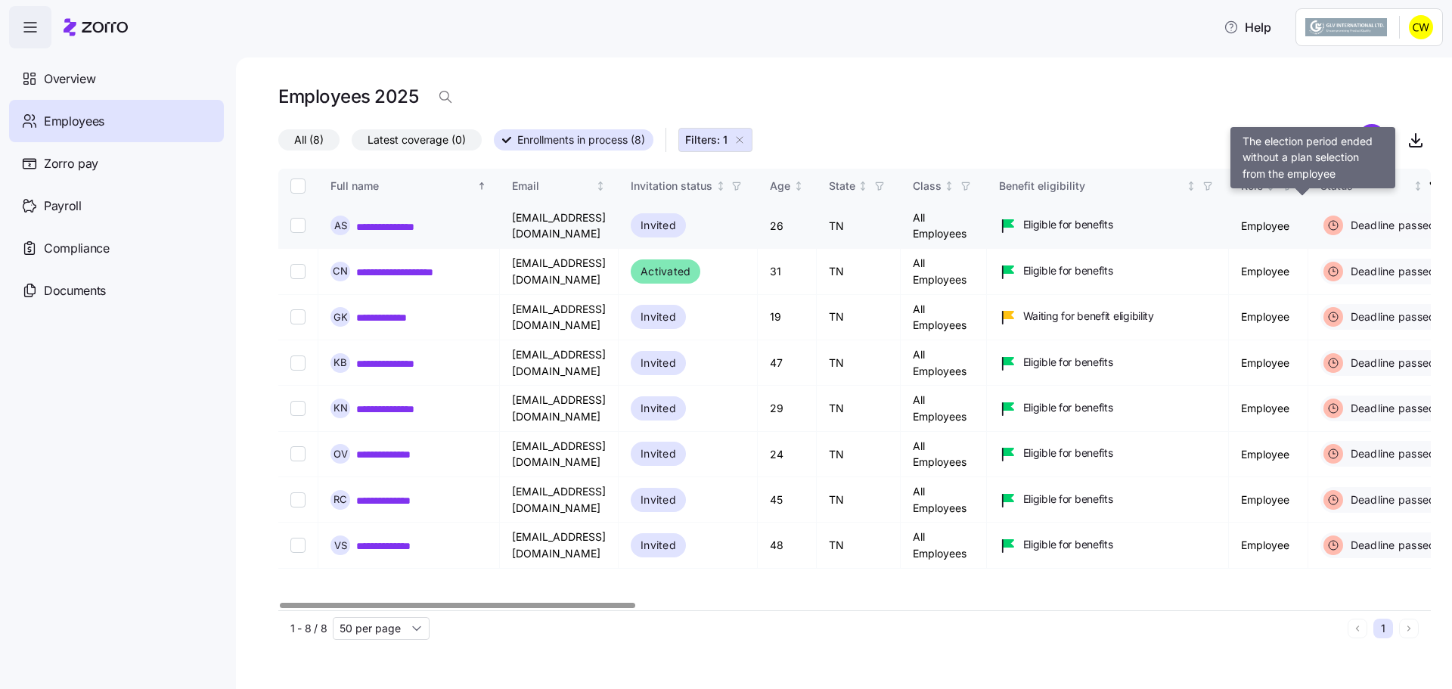
click at [1346, 218] on span "Deadline passed" at bounding box center [1391, 225] width 90 height 15
drag, startPoint x: 1283, startPoint y: 200, endPoint x: 1356, endPoint y: 547, distance: 354.7
click at [1356, 550] on div "**********" at bounding box center [854, 390] width 1152 height 442
click at [473, 603] on div at bounding box center [457, 605] width 355 height 5
click at [290, 218] on input "Select record 1" at bounding box center [297, 225] width 15 height 15
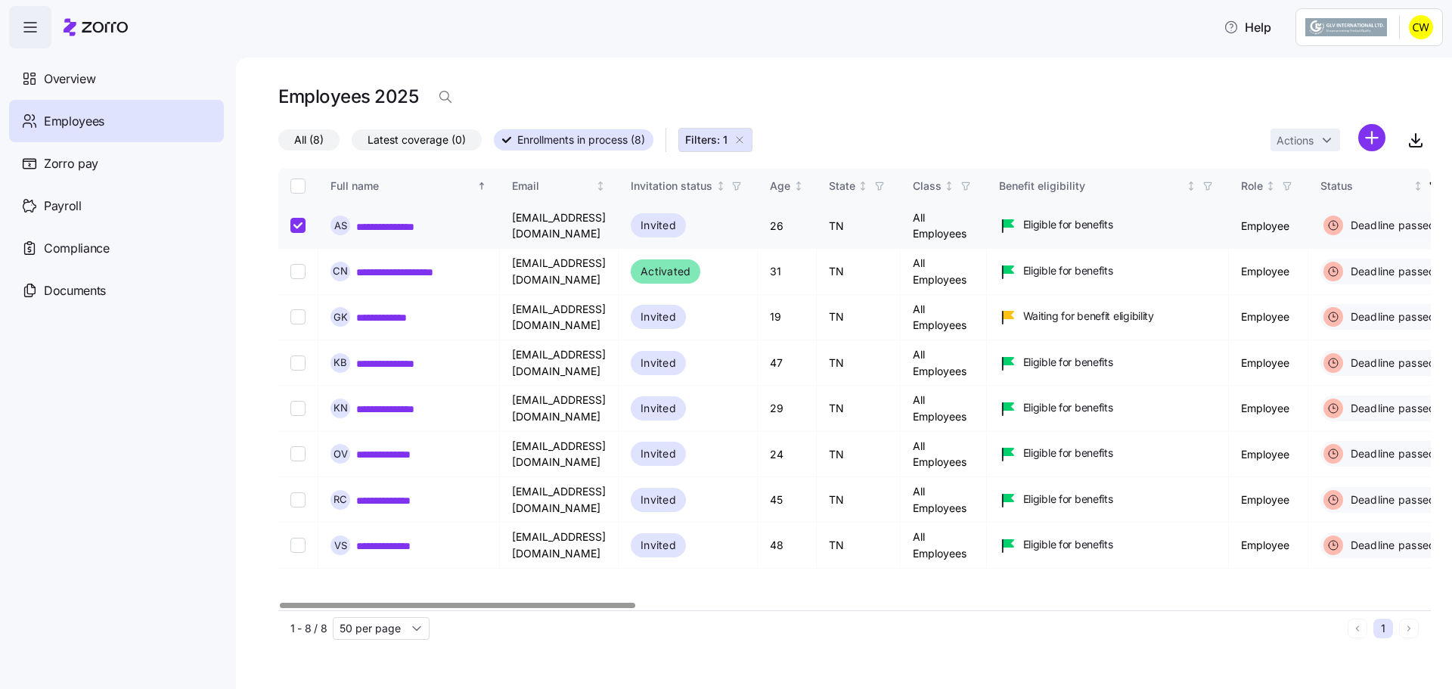
checkbox input "true"
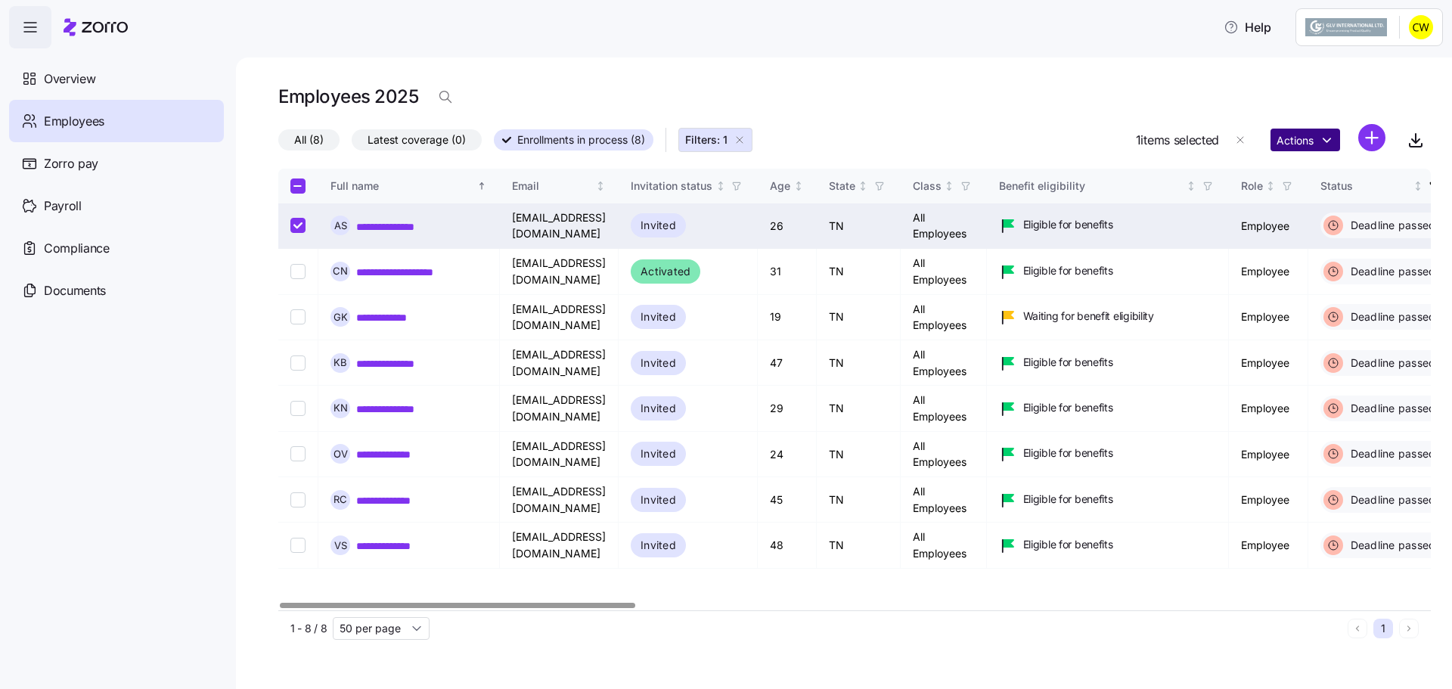
click at [1339, 120] on html "**********" at bounding box center [726, 340] width 1452 height 680
click at [1052, 71] on html "**********" at bounding box center [726, 340] width 1452 height 680
click at [99, 78] on div "Overview" at bounding box center [116, 78] width 215 height 42
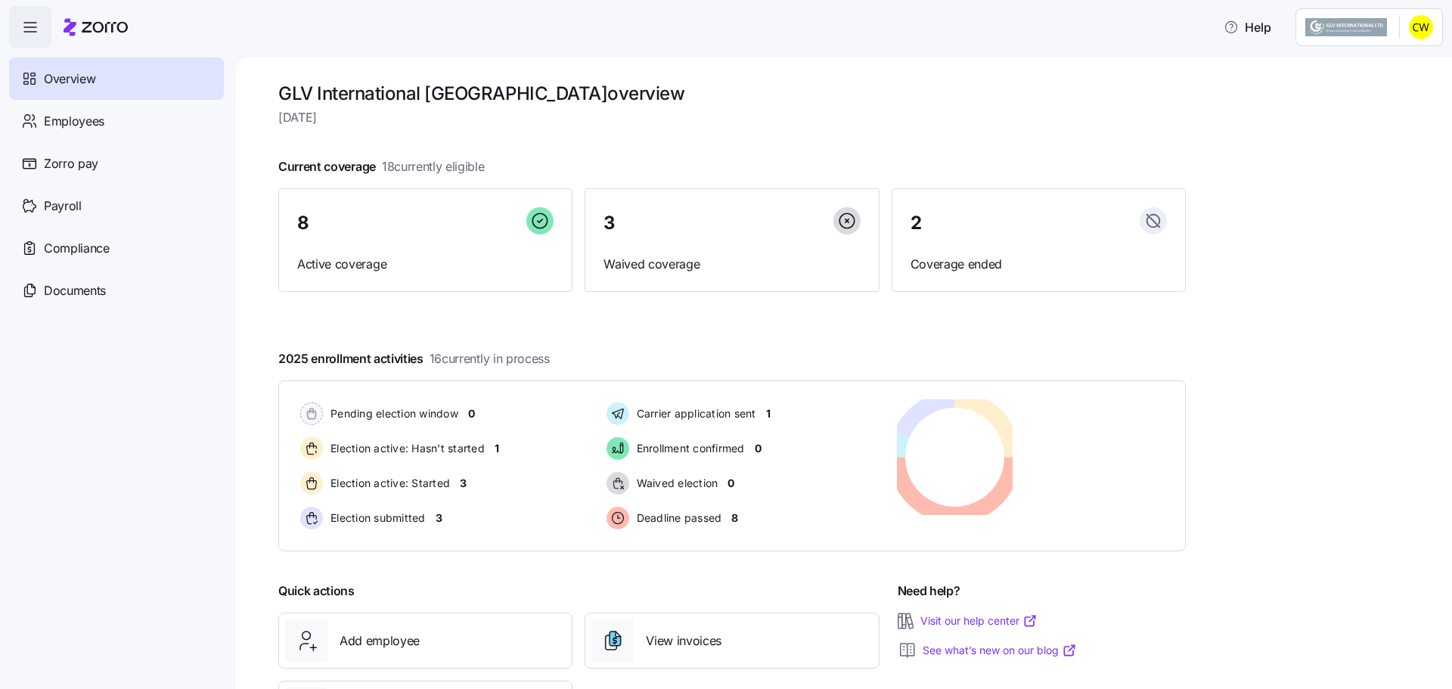
scroll to position [2, 0]
click at [360, 509] on span "Election submitted" at bounding box center [376, 516] width 100 height 15
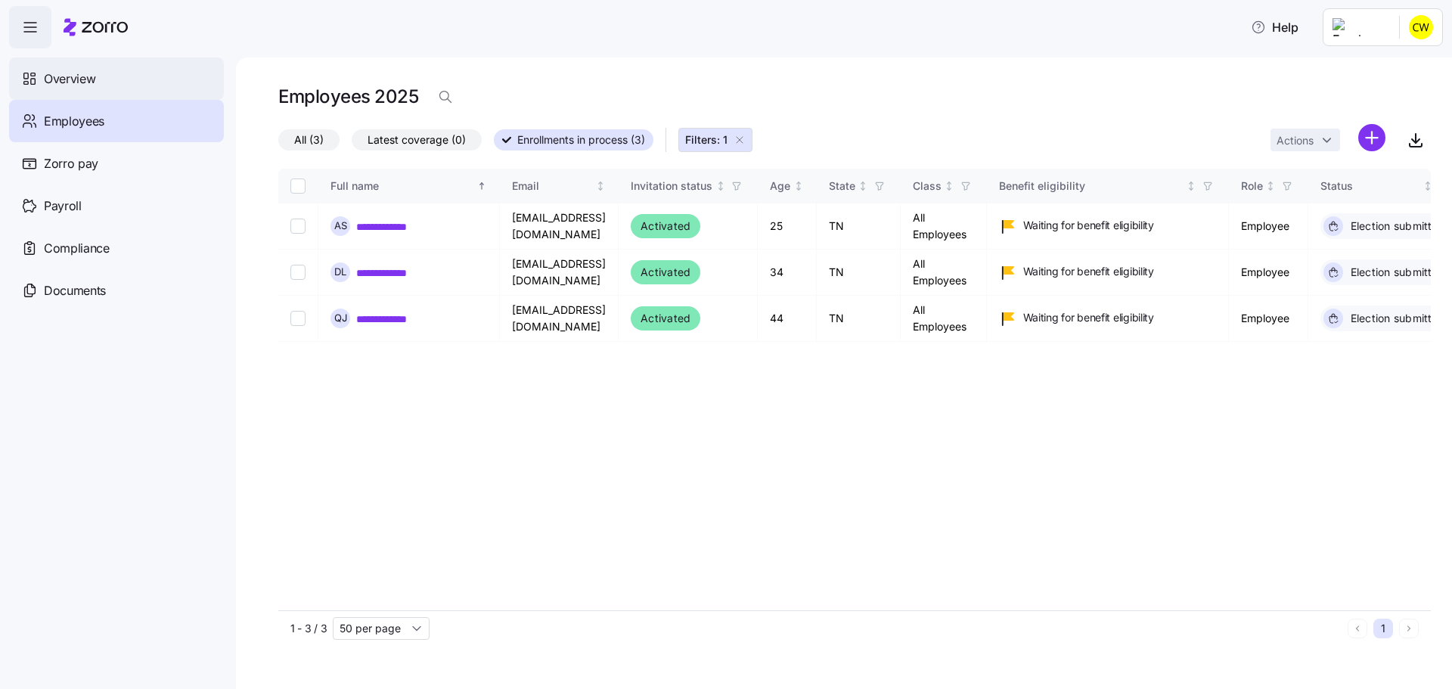
click at [148, 70] on div "Overview" at bounding box center [116, 78] width 215 height 42
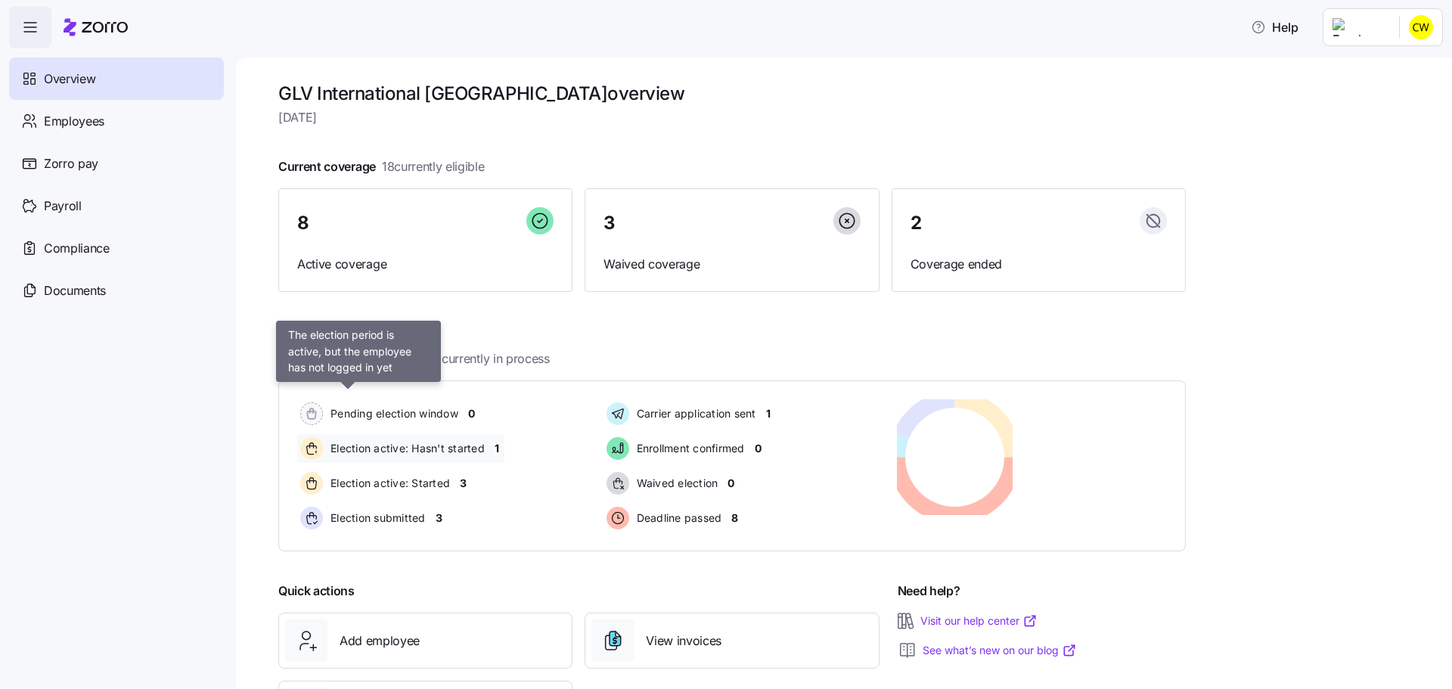
click at [417, 441] on span "Election active: Hasn't started" at bounding box center [405, 448] width 159 height 15
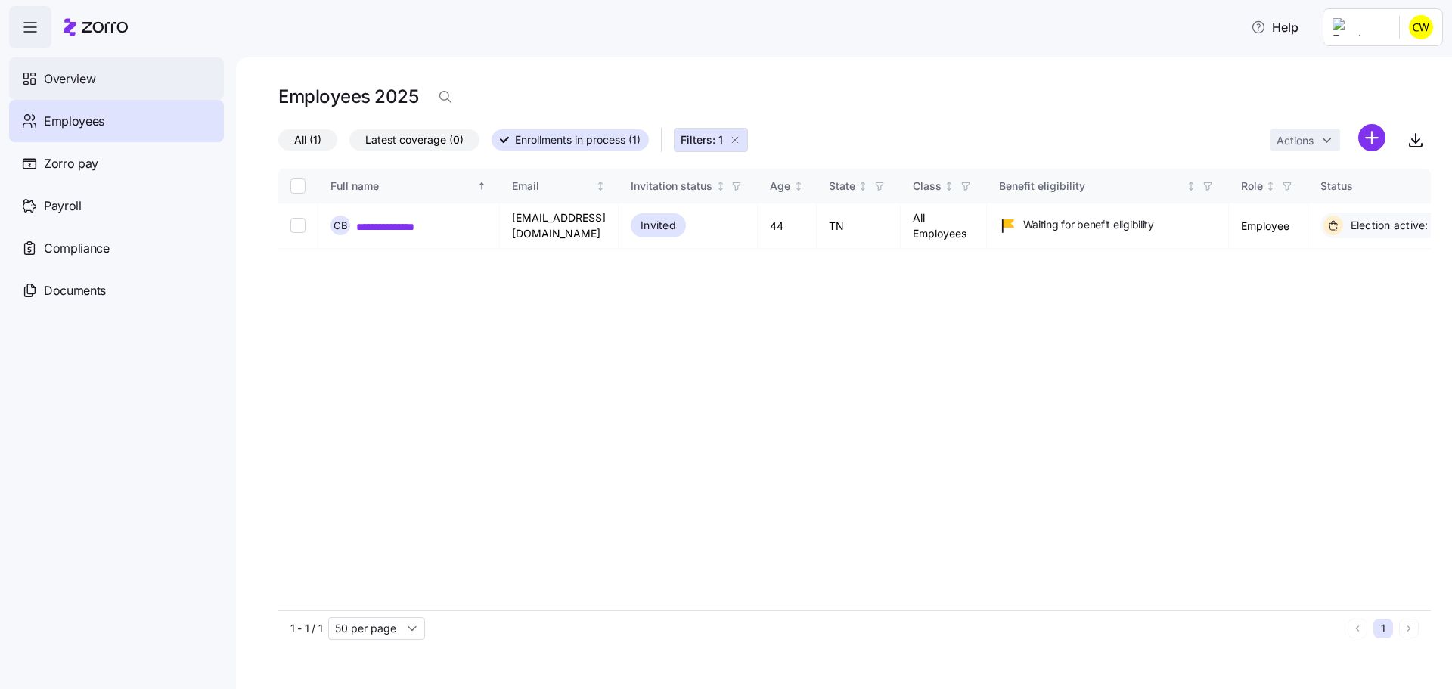
click at [88, 73] on div "Overview" at bounding box center [116, 78] width 215 height 42
